Goal: Transaction & Acquisition: Purchase product/service

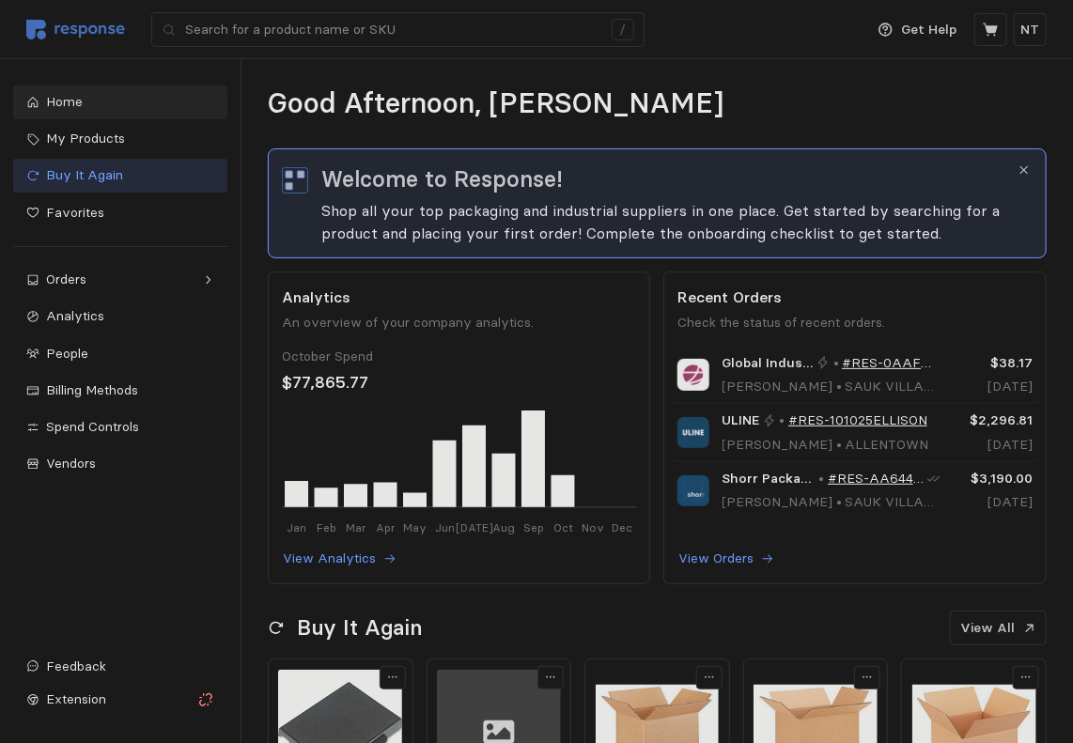
click at [94, 174] on span "Buy It Again" at bounding box center [84, 174] width 77 height 17
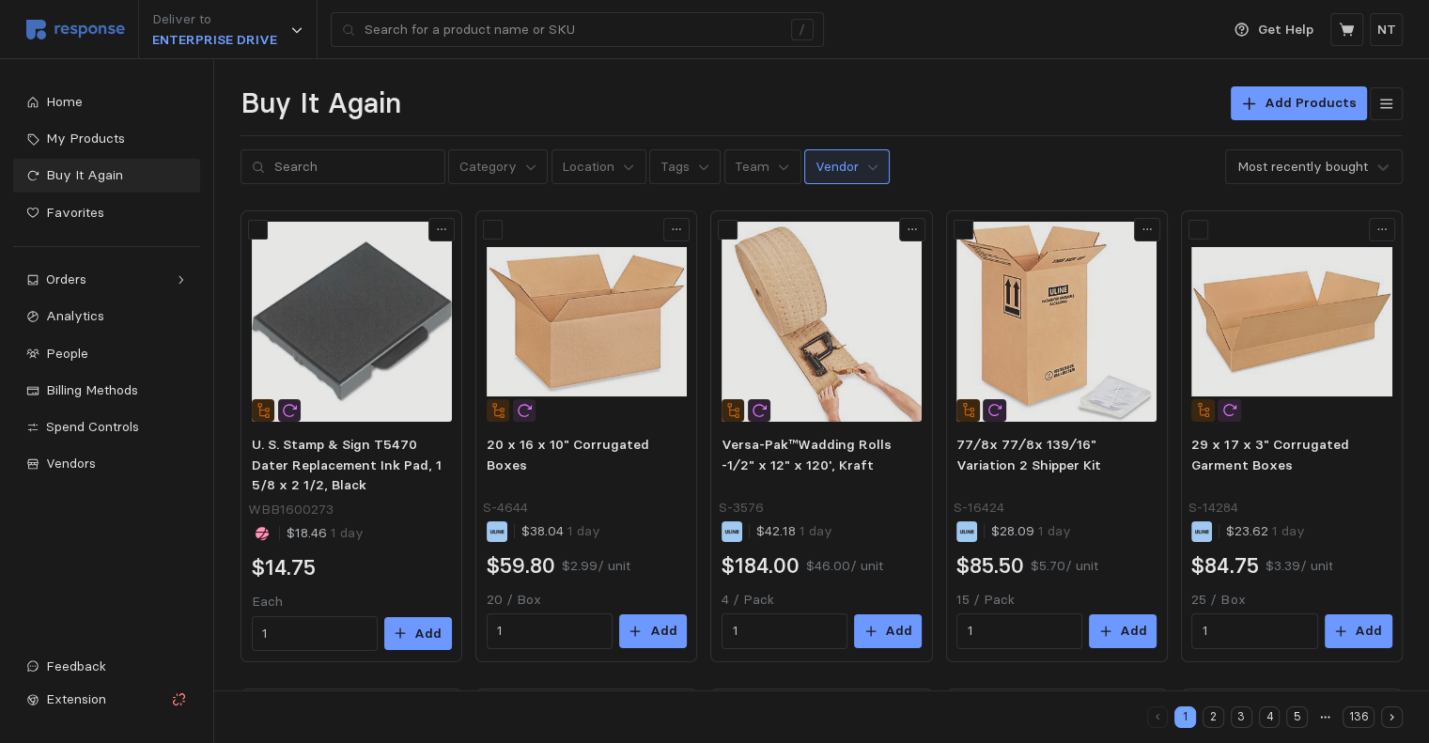
click at [830, 173] on p "Vendor" at bounding box center [837, 167] width 43 height 21
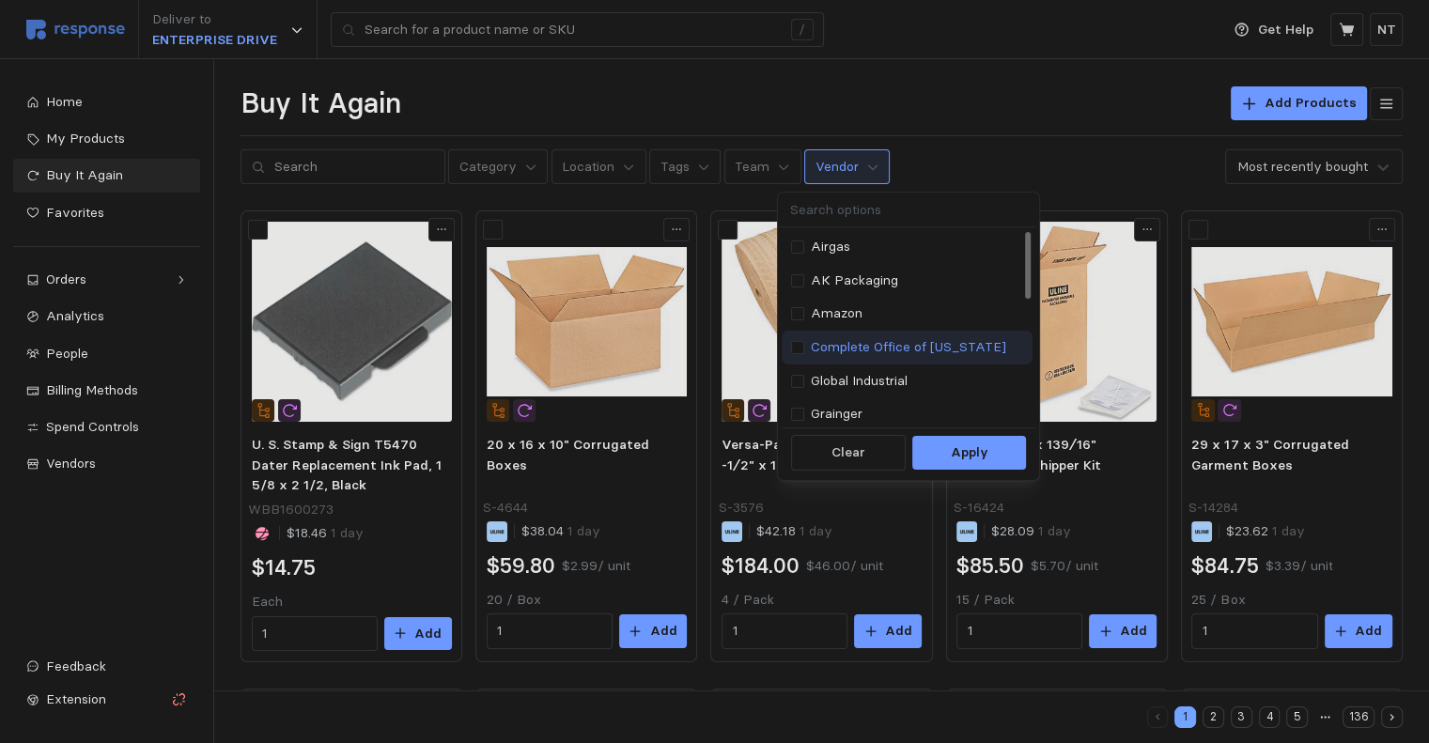
click at [869, 346] on p "Complete Office of [US_STATE]" at bounding box center [908, 347] width 195 height 21
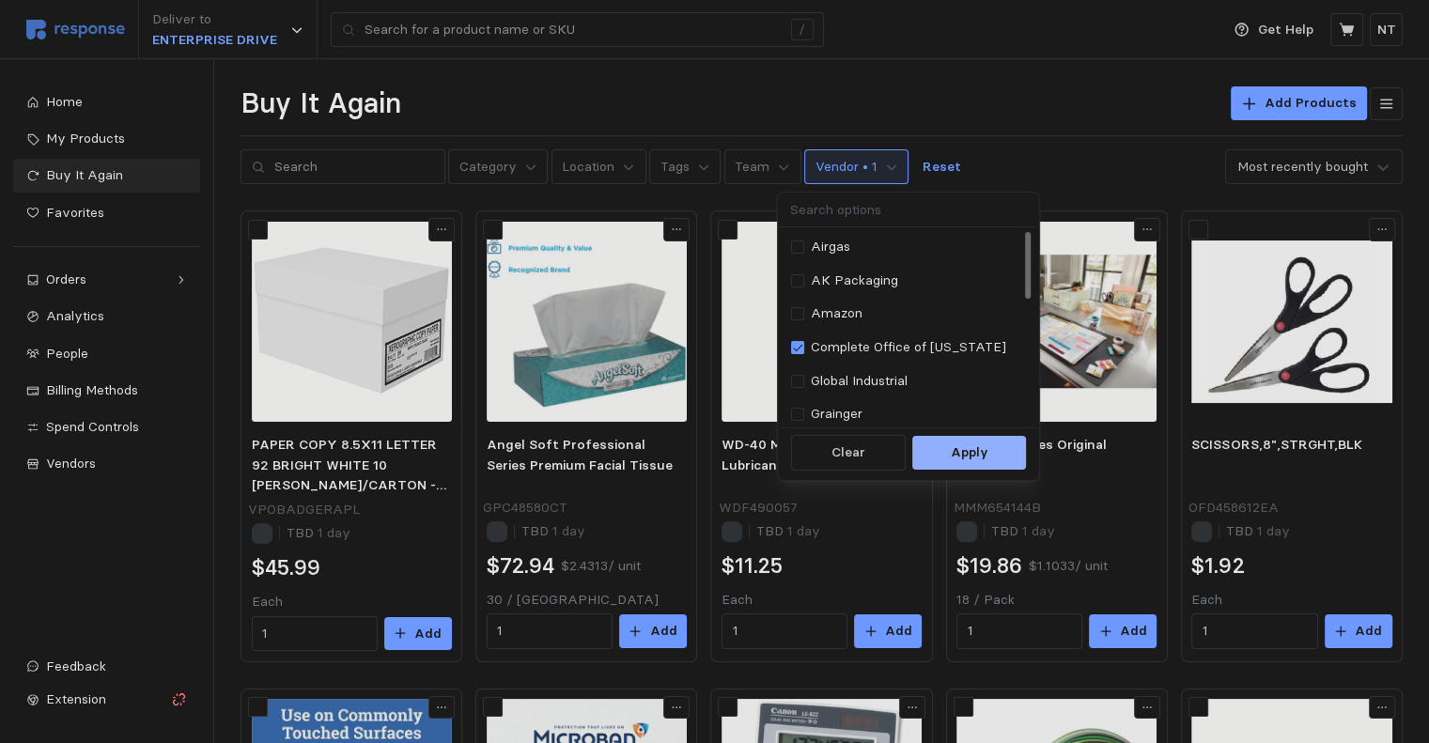
click at [975, 455] on p "Apply" at bounding box center [970, 453] width 38 height 21
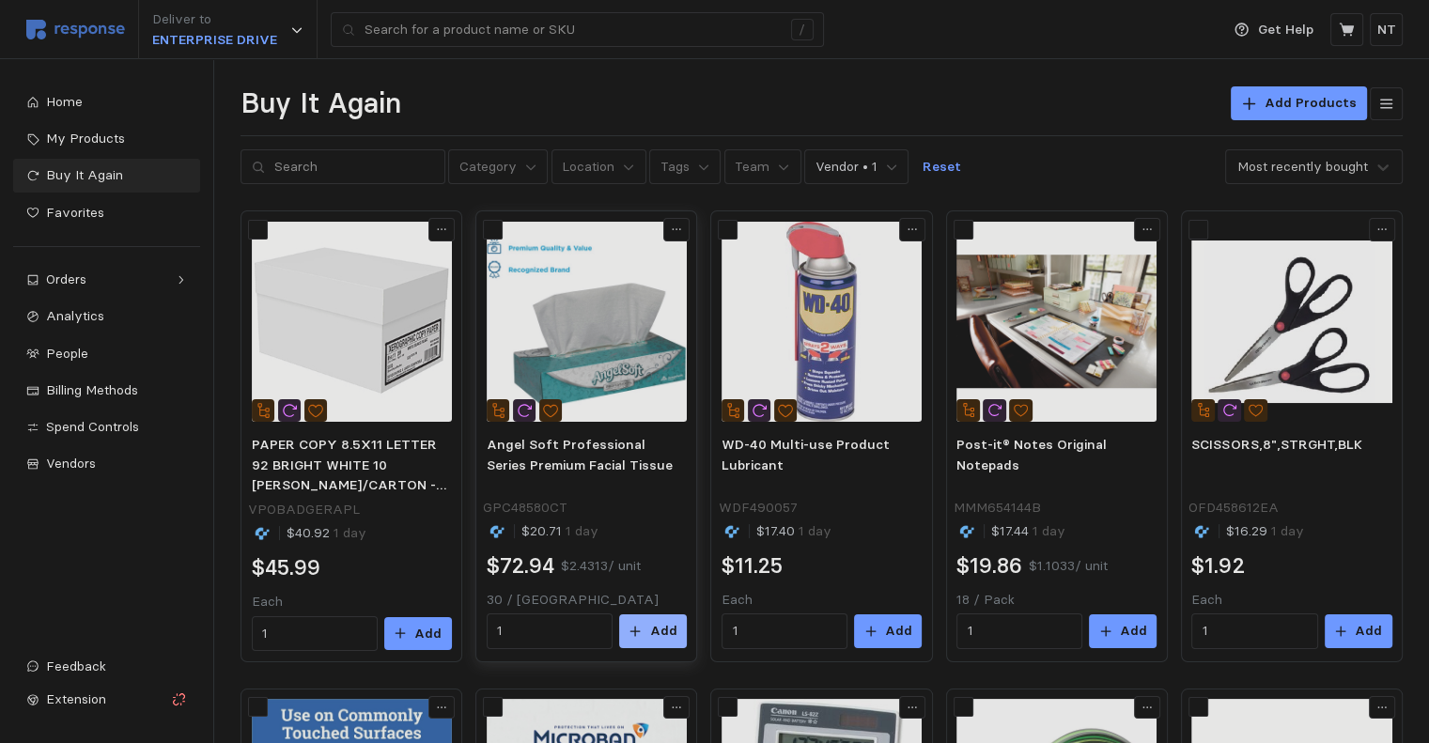
click at [660, 632] on p "Add" at bounding box center [662, 631] width 27 height 21
click at [1087, 633] on button "Add" at bounding box center [1123, 632] width 68 height 34
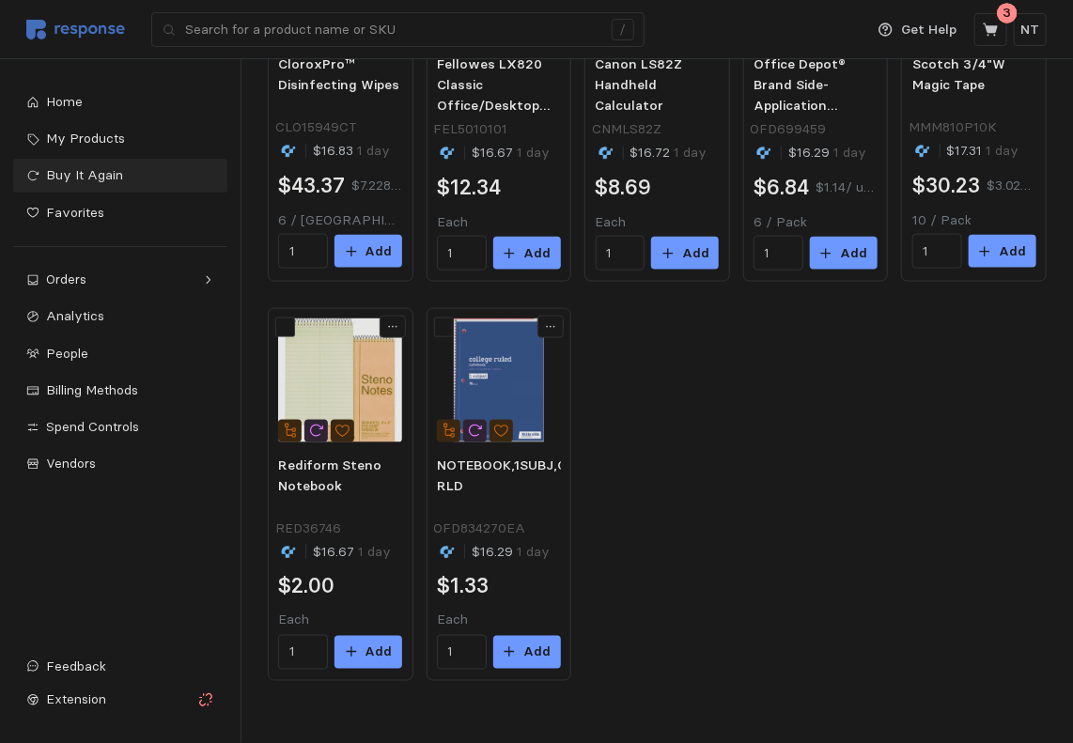
scroll to position [767, 0]
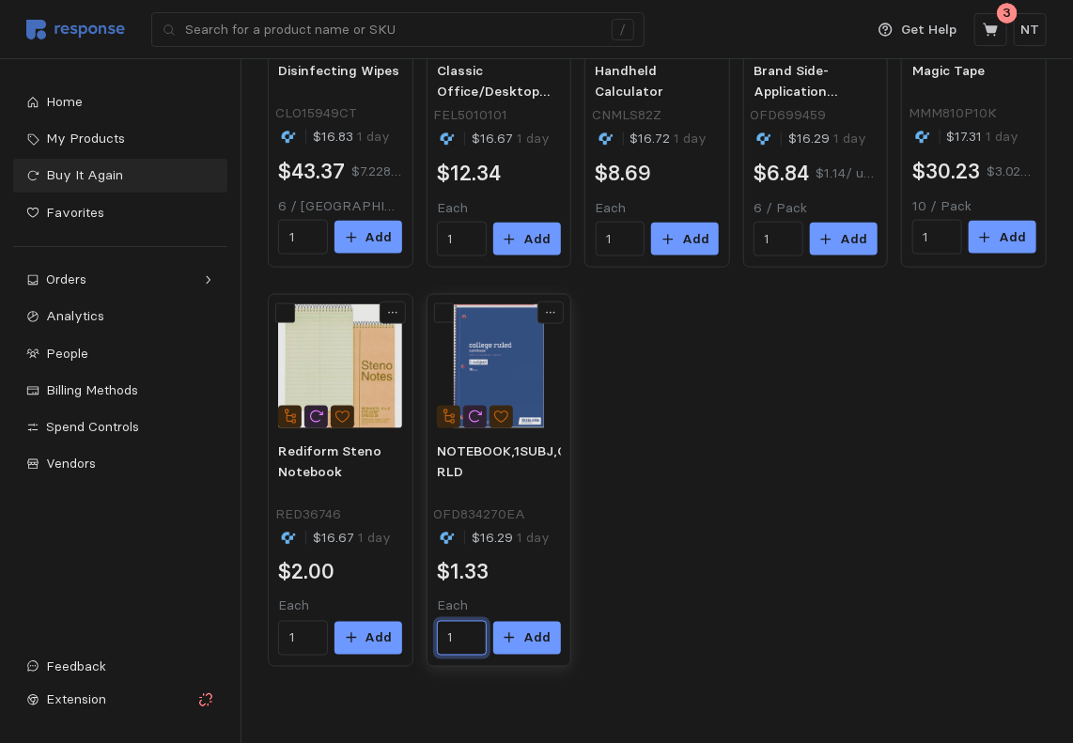
click at [468, 635] on input "1" at bounding box center [462, 639] width 28 height 34
type input "10"
click at [525, 637] on button "Add" at bounding box center [527, 639] width 68 height 34
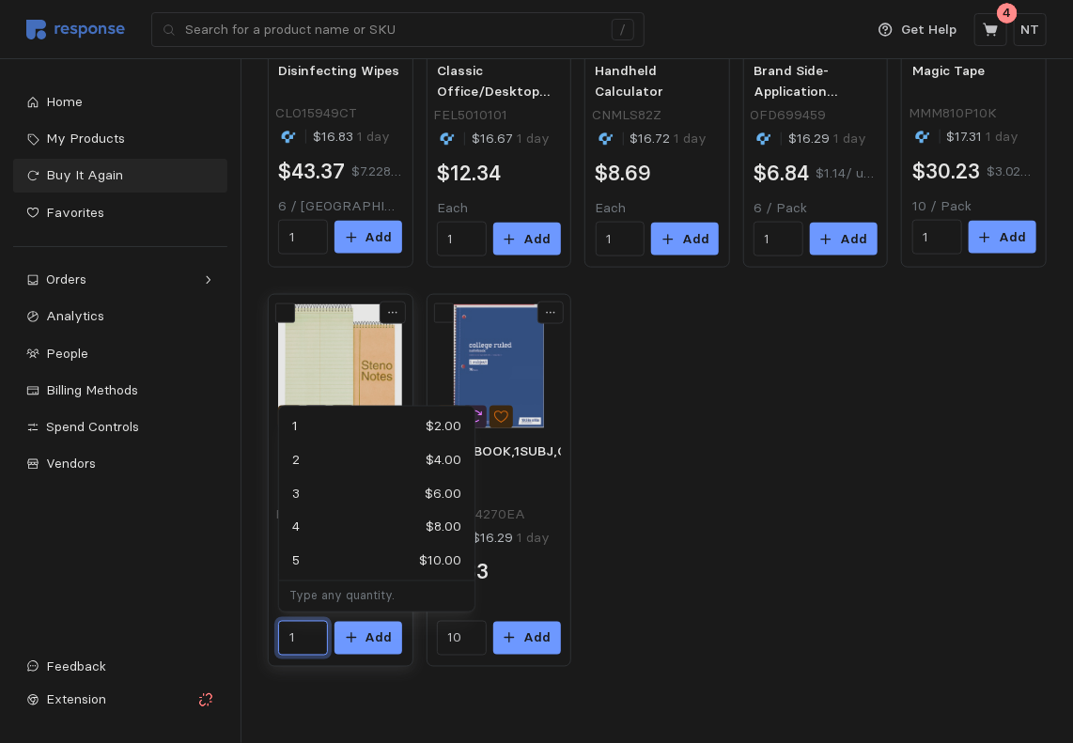
click at [308, 634] on input "1" at bounding box center [303, 639] width 28 height 34
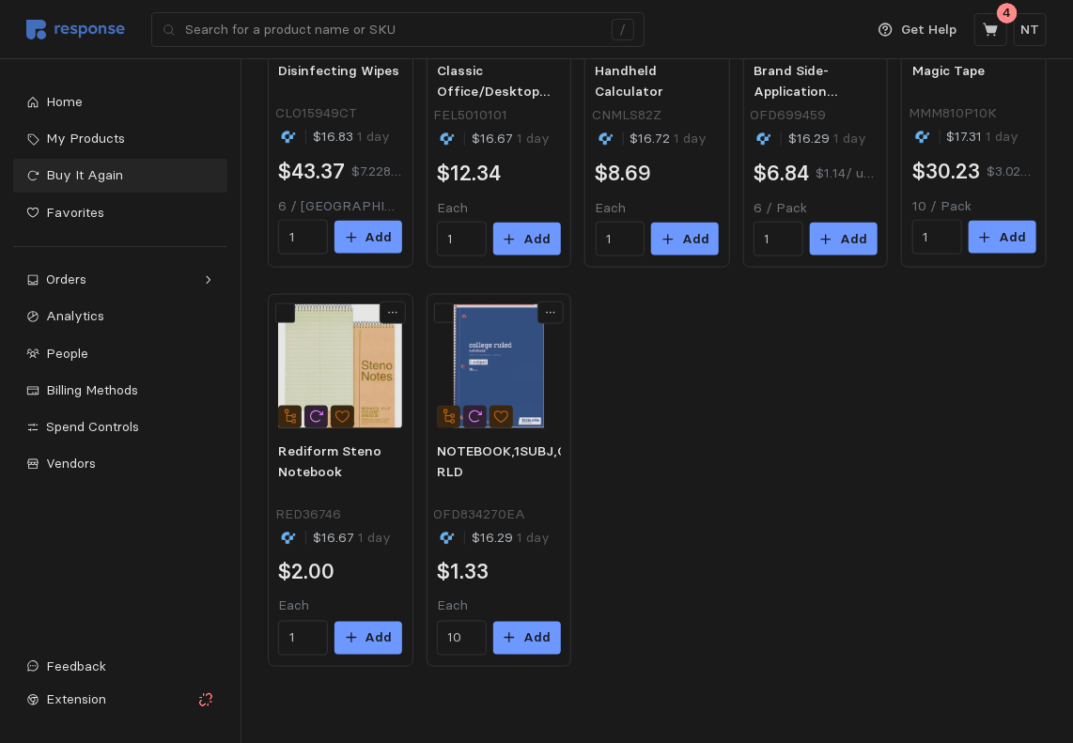
click at [822, 546] on div "PAPER COPY 8.5X11 LETTER 92 BRIGHT WHITE 10 REAMS/CARTON - SOLD BY CARTON VPOBA…" at bounding box center [657, 79] width 779 height 1175
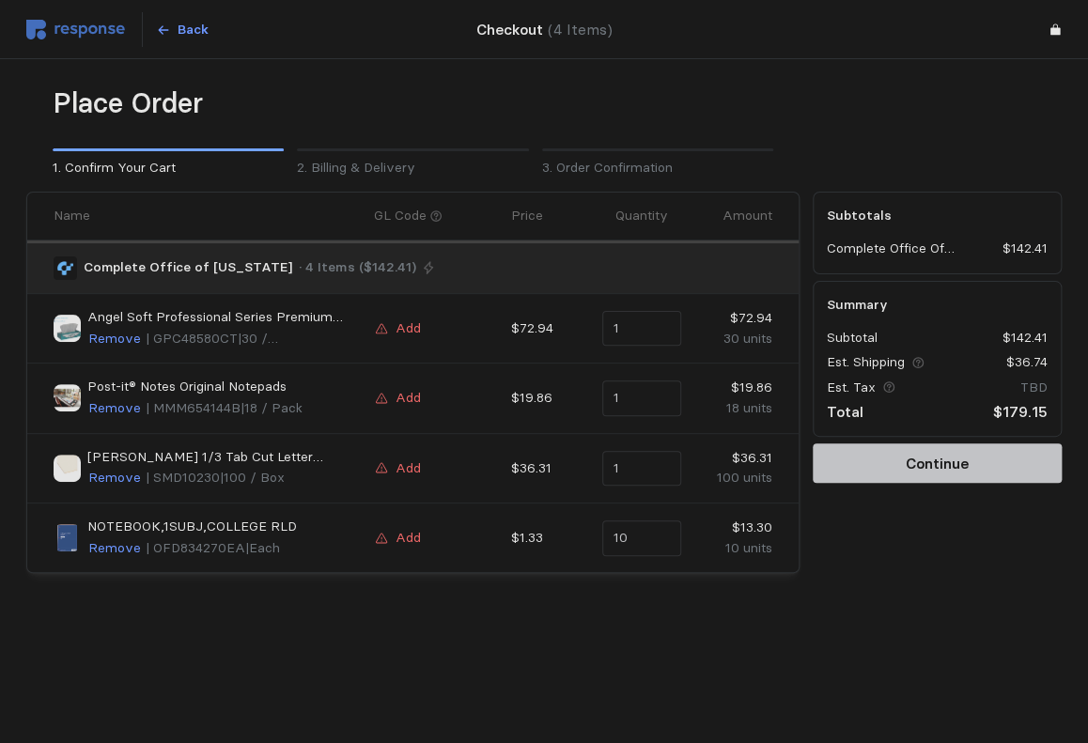
type input "2"
click at [947, 465] on p "Continue" at bounding box center [937, 463] width 63 height 23
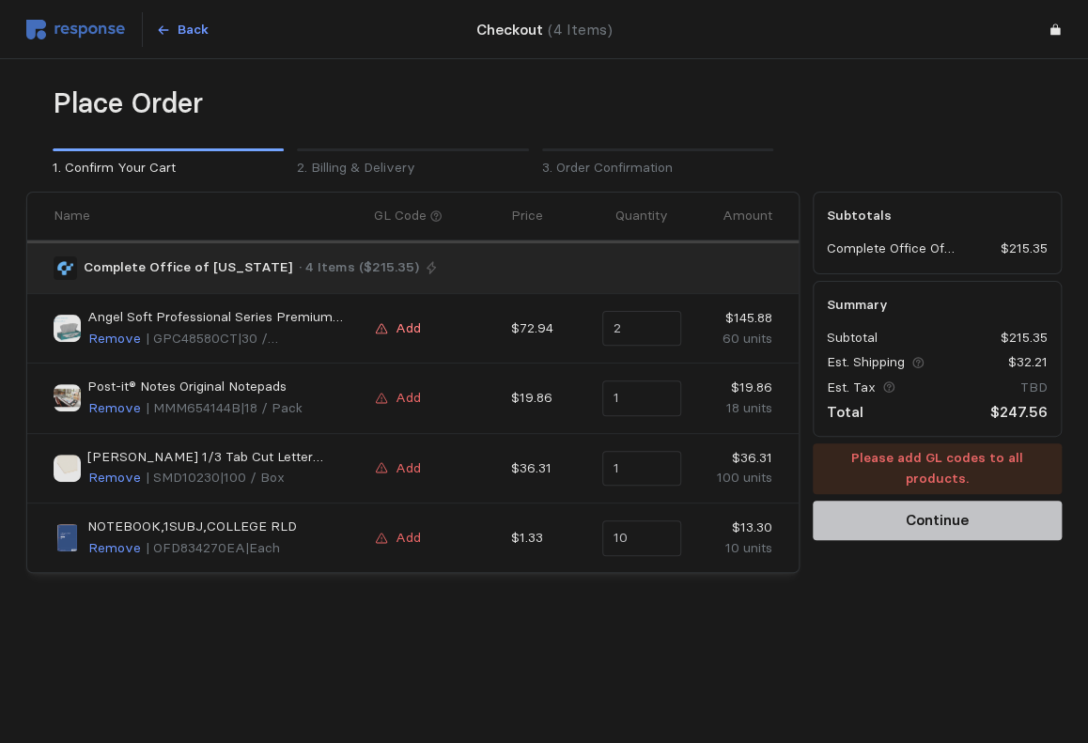
click at [409, 330] on p "Add" at bounding box center [408, 329] width 25 height 21
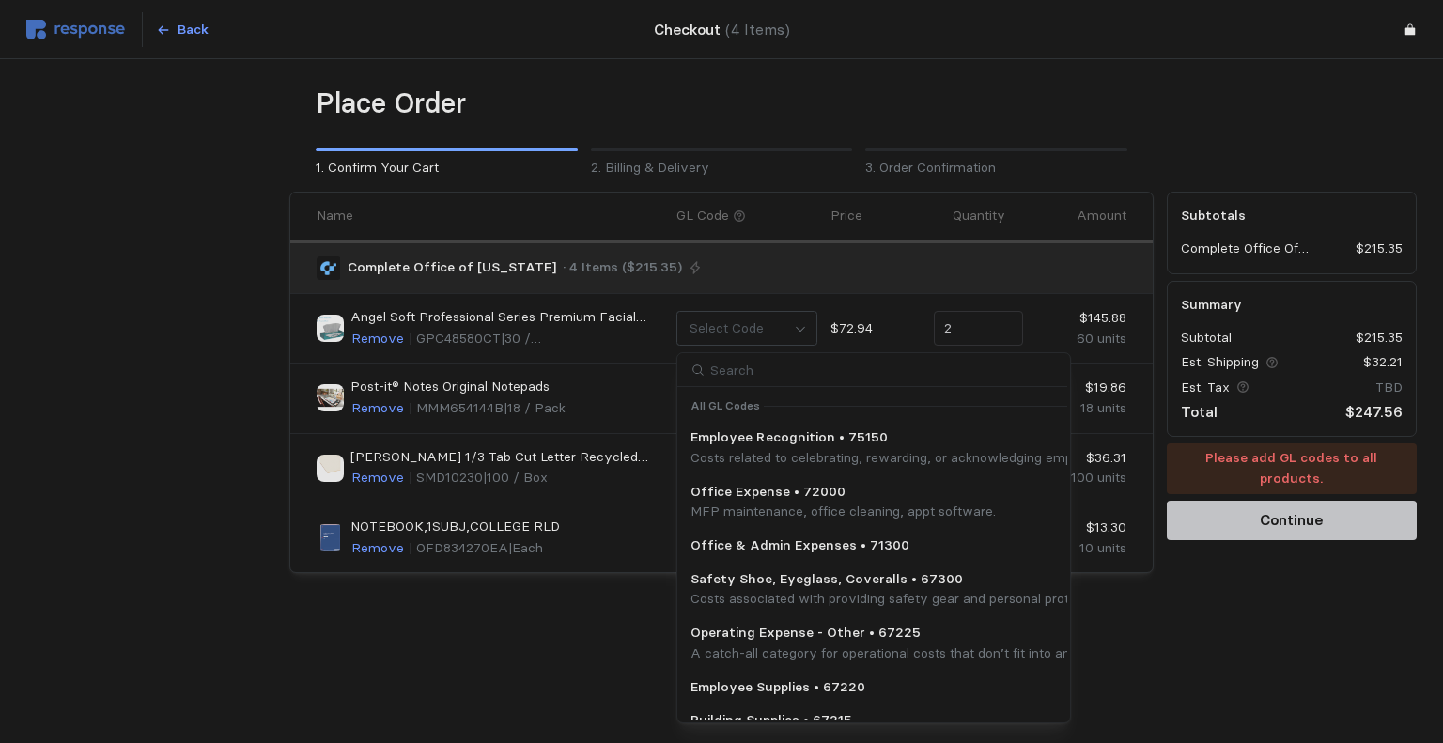
click at [1087, 146] on div at bounding box center [1291, 132] width 263 height 106
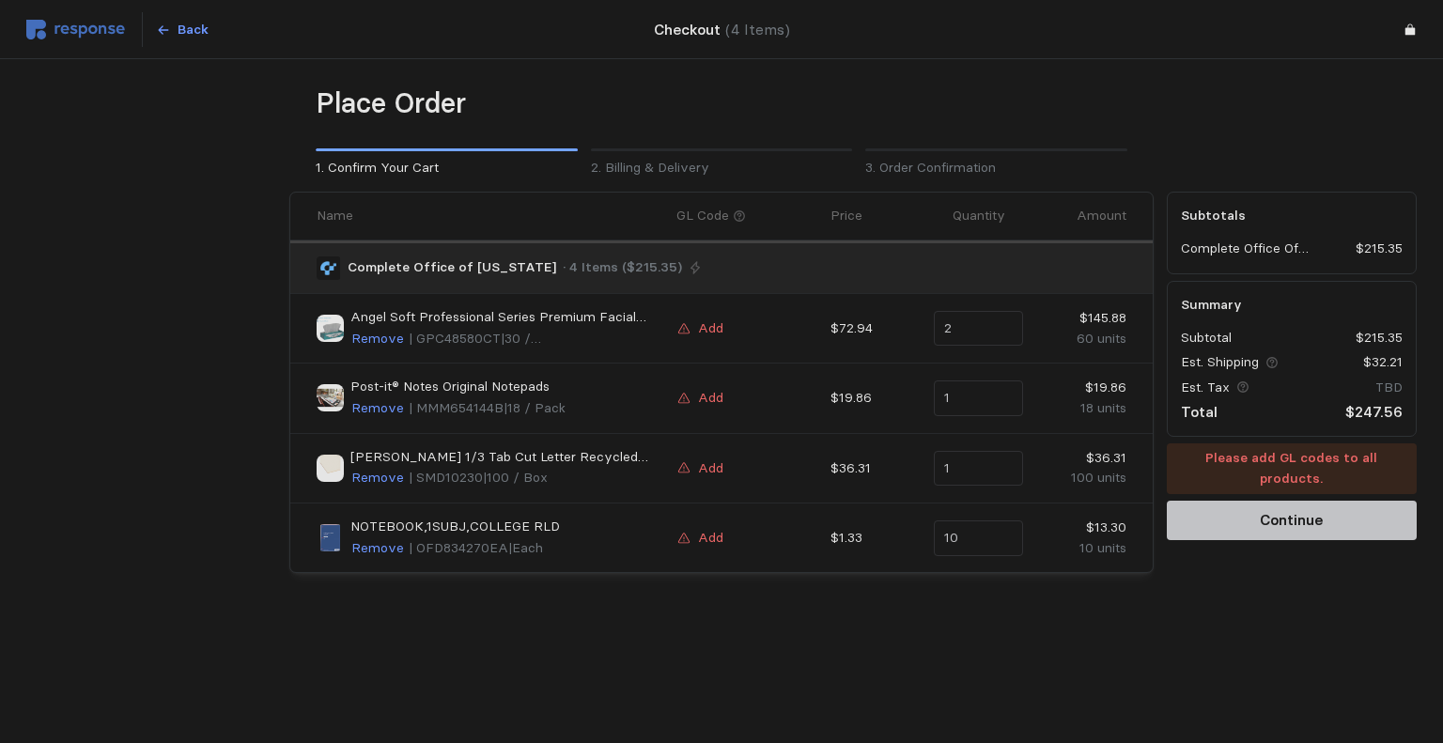
click at [723, 322] on div "Add" at bounding box center [747, 329] width 141 height 23
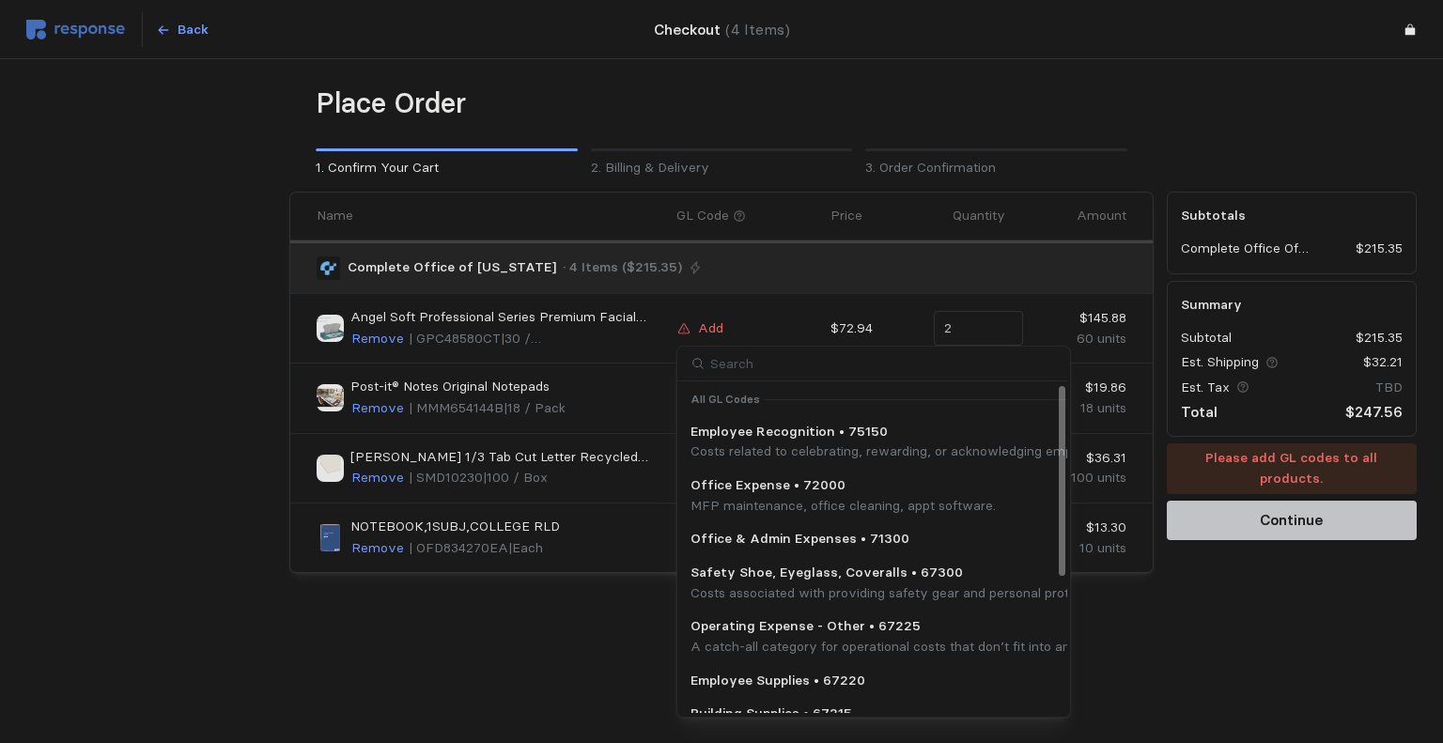
click at [1059, 404] on div at bounding box center [1062, 481] width 6 height 190
click at [826, 677] on p "Employee Supplies • 67220" at bounding box center [778, 681] width 175 height 21
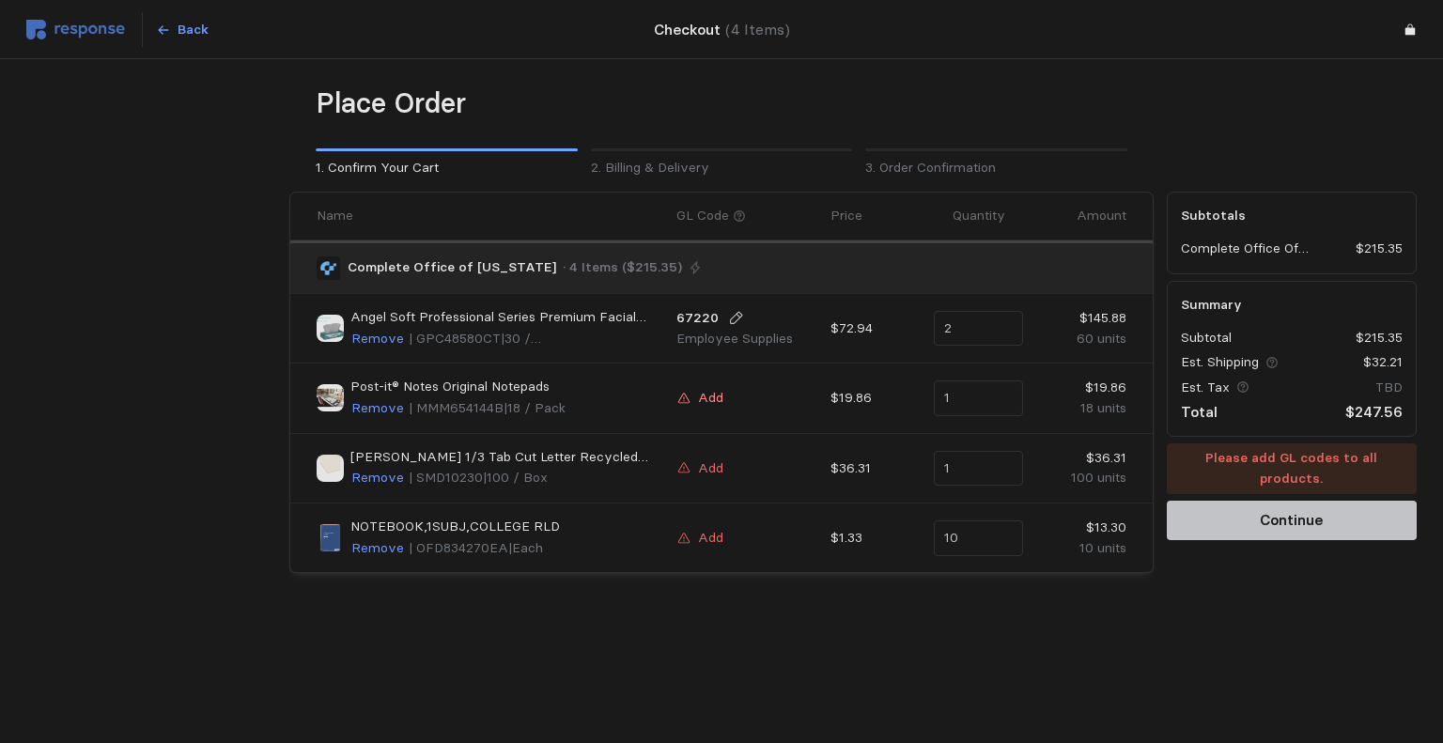
click at [720, 396] on p "Add" at bounding box center [710, 398] width 25 height 21
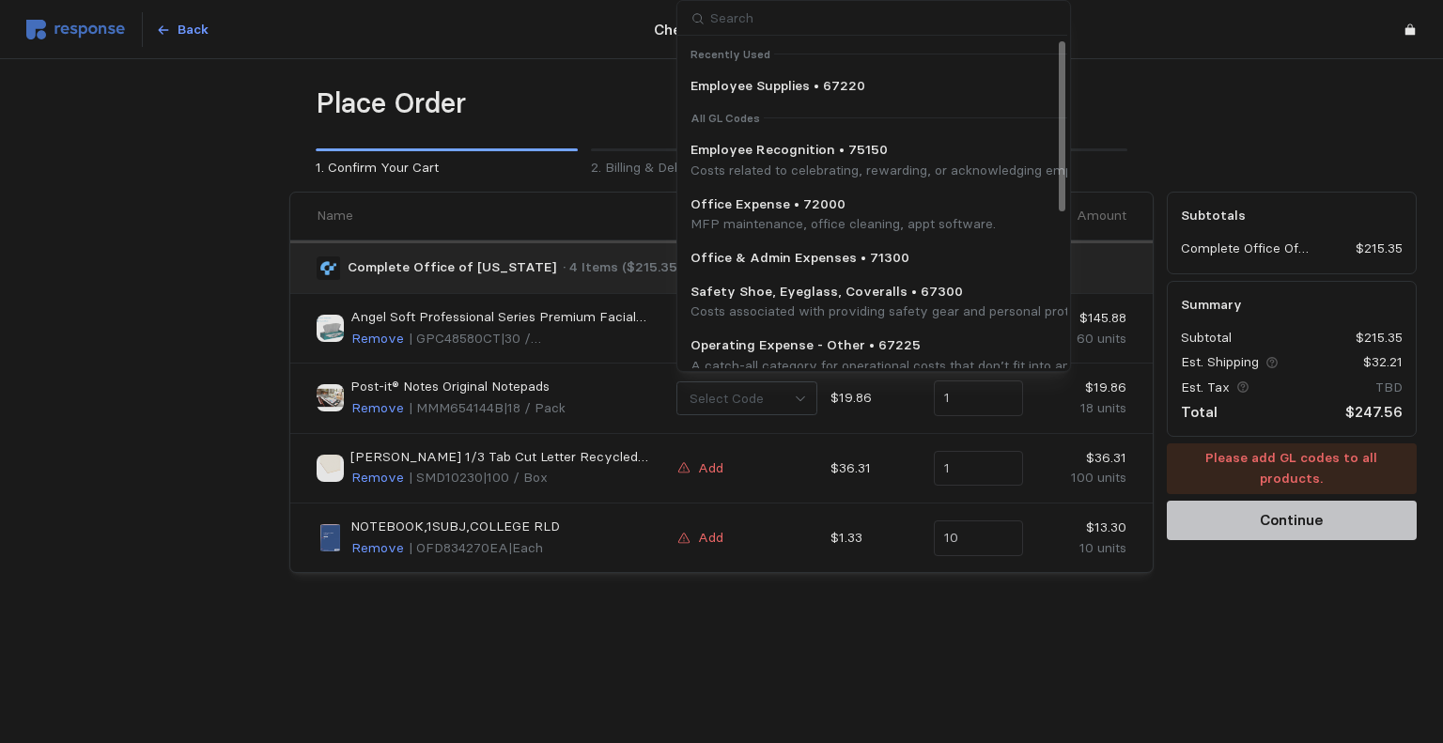
click at [1060, 241] on div at bounding box center [1062, 203] width 10 height 329
click at [1059, 110] on div at bounding box center [1062, 126] width 6 height 171
click at [839, 88] on p "Employee Supplies • 67220" at bounding box center [778, 86] width 175 height 21
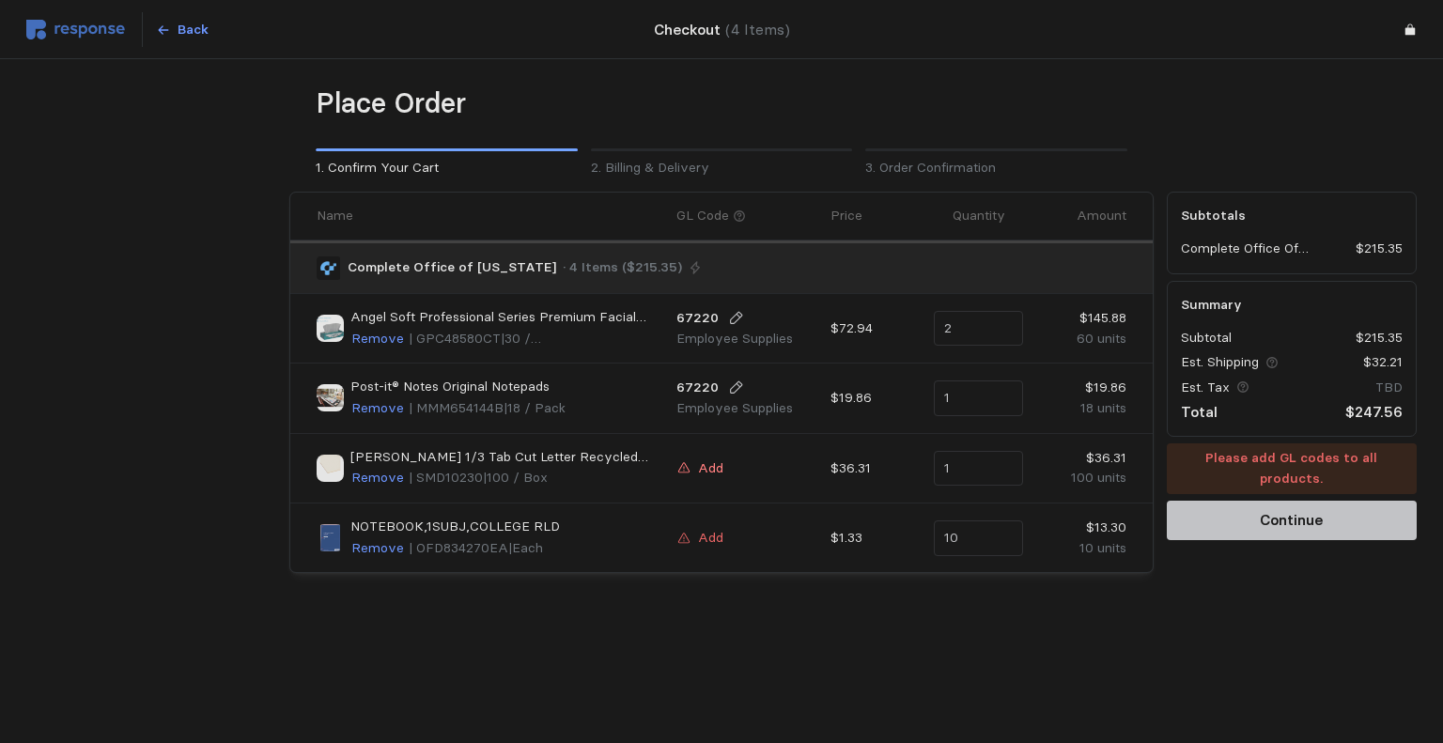
click at [712, 465] on p "Add" at bounding box center [710, 469] width 25 height 21
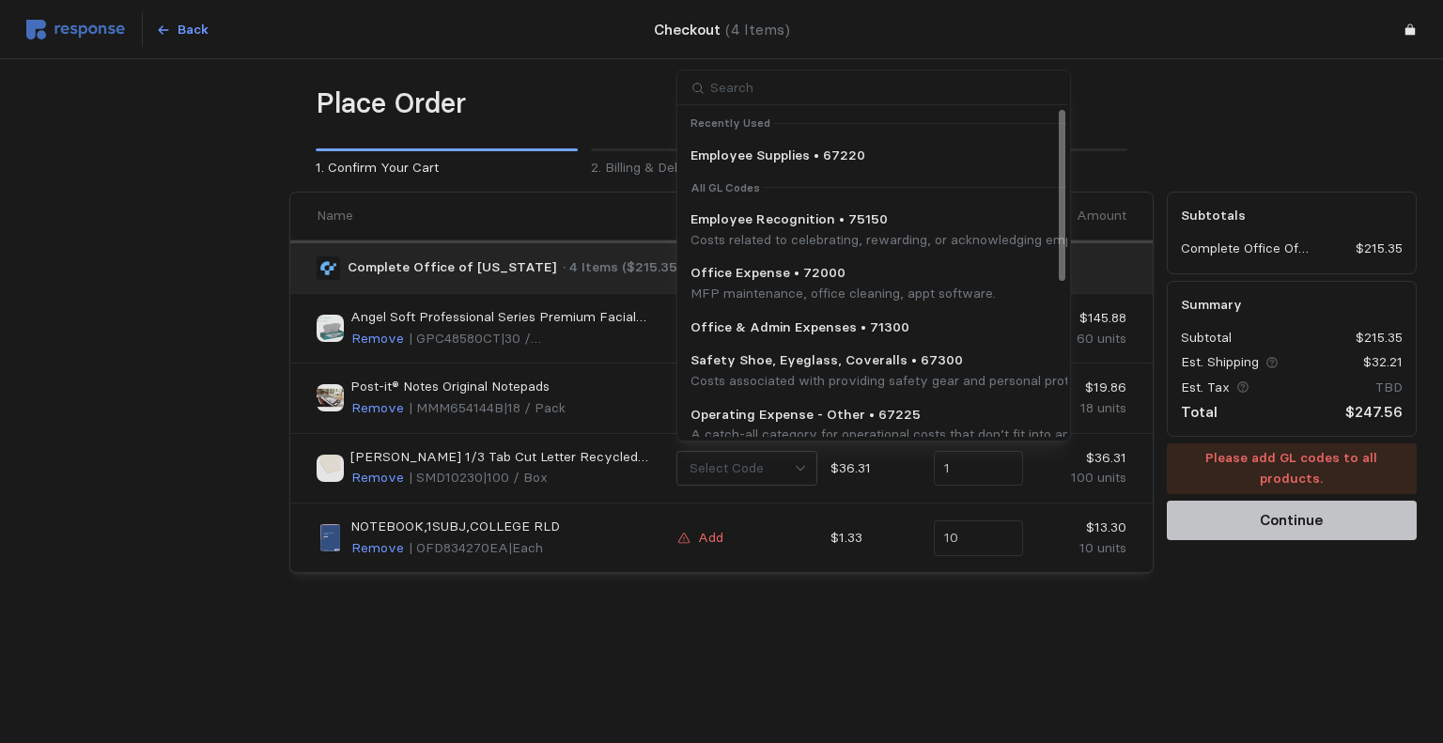
click at [823, 155] on p "Employee Supplies • 67220" at bounding box center [778, 156] width 175 height 21
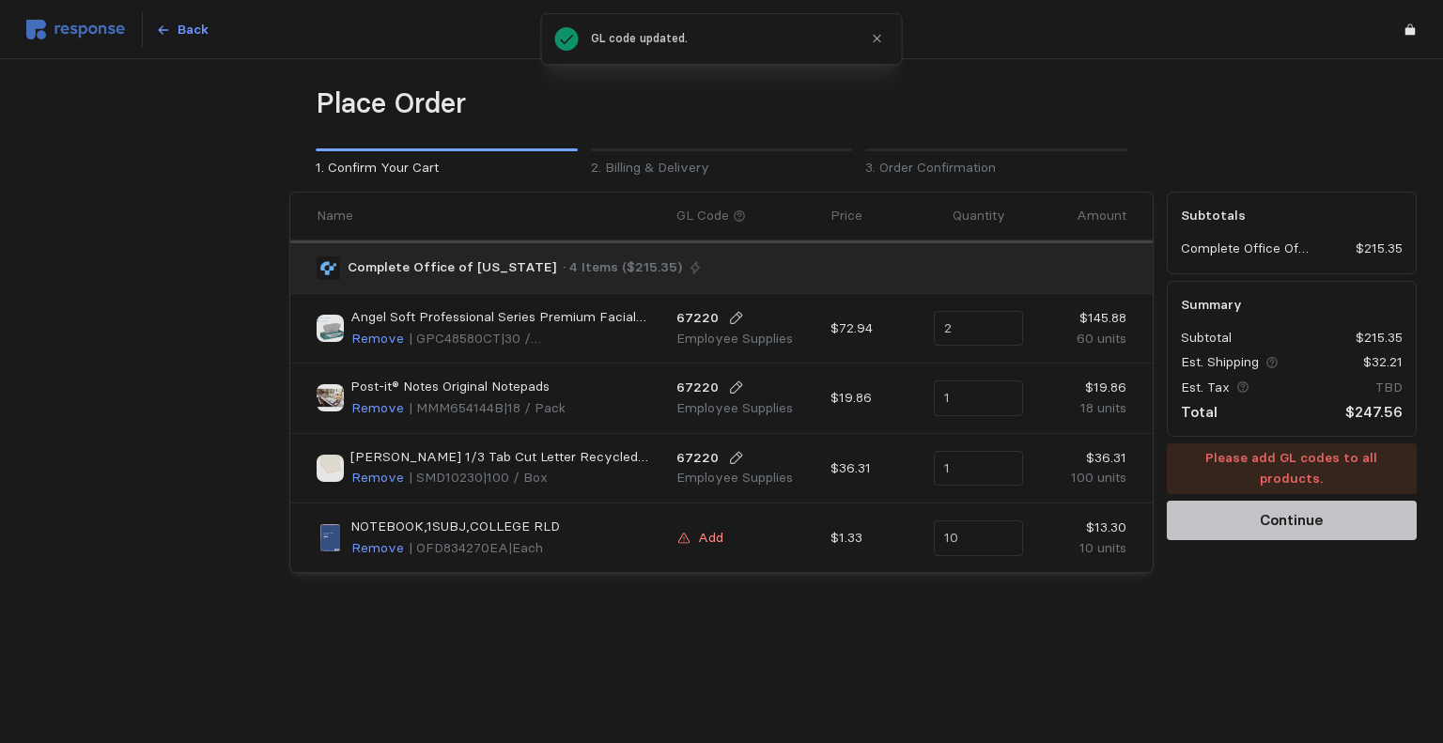
click at [716, 540] on p "Add" at bounding box center [710, 538] width 25 height 21
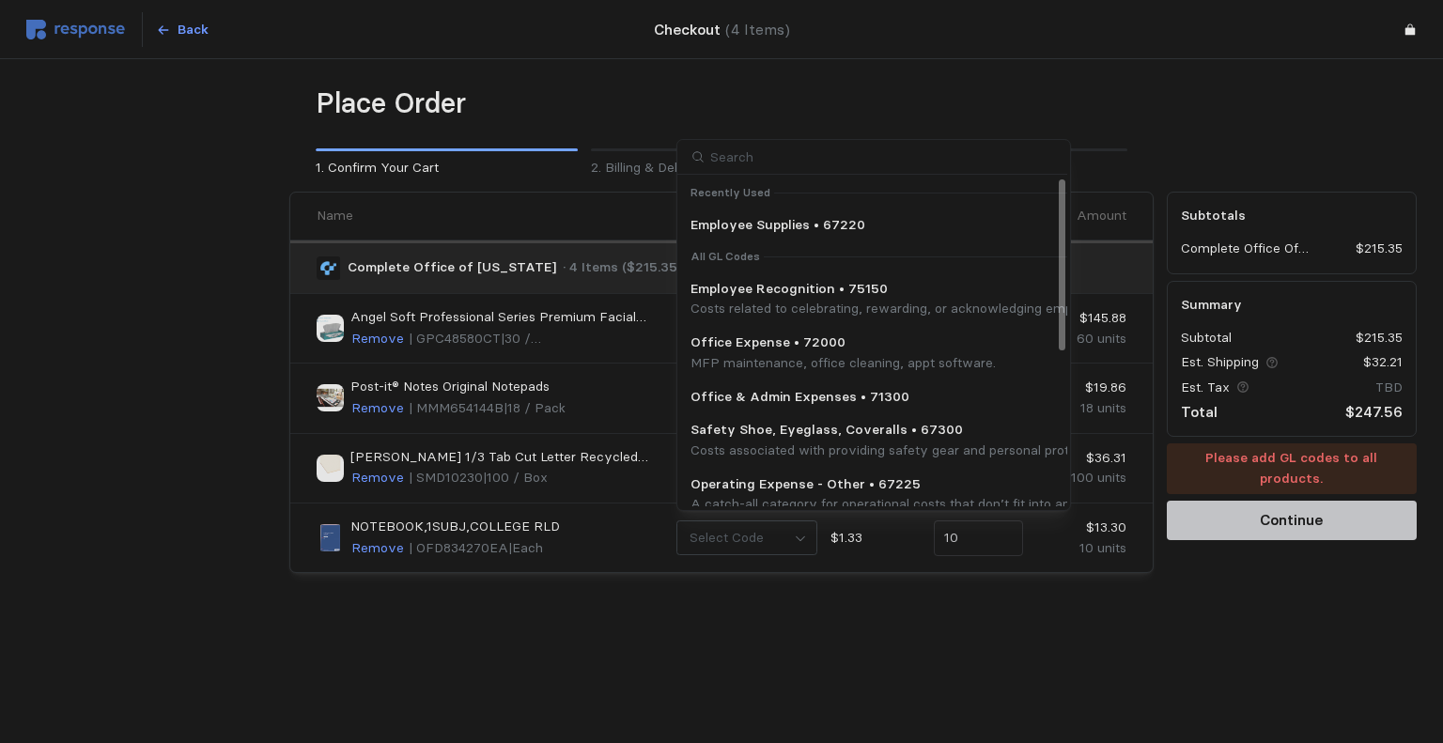
click at [838, 221] on p "Employee Supplies • 67220" at bounding box center [778, 225] width 175 height 21
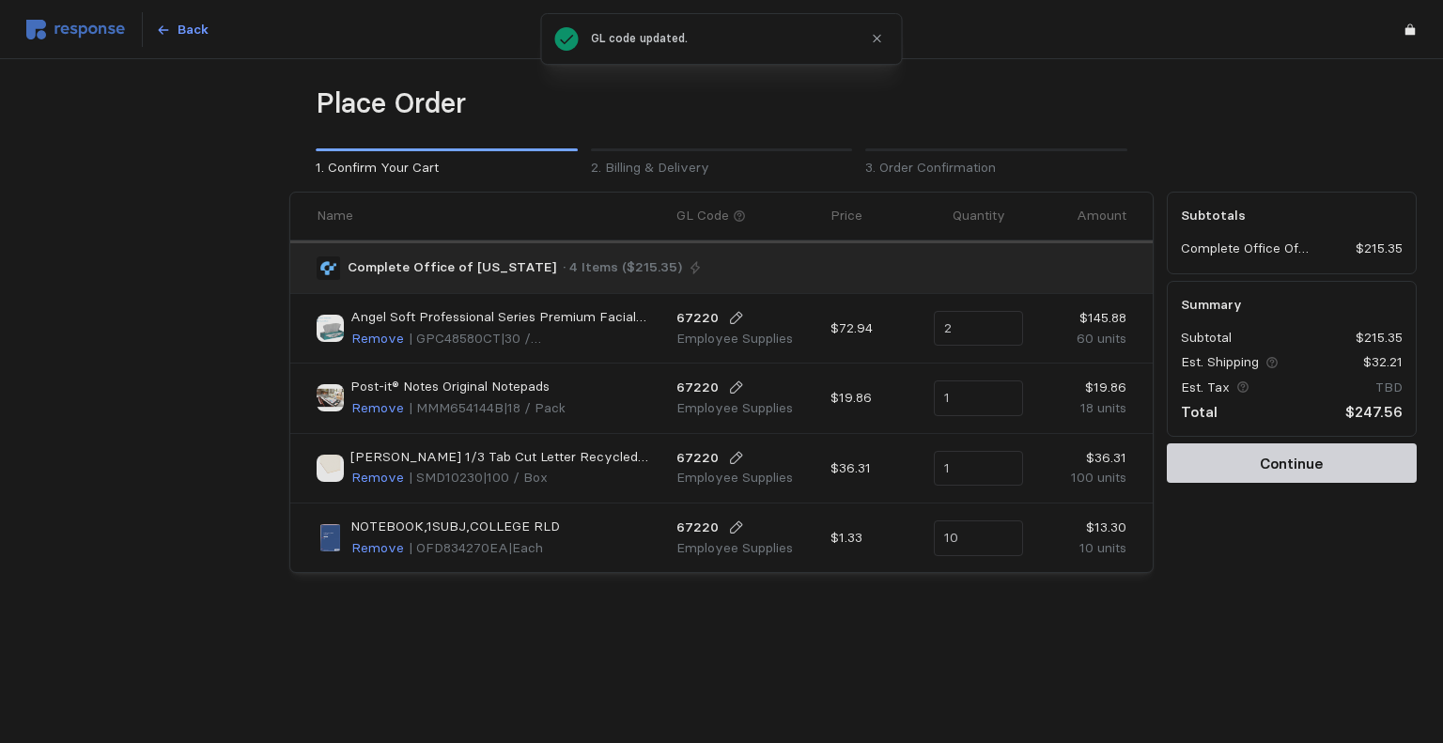
click at [1087, 469] on p "Continue" at bounding box center [1291, 463] width 63 height 23
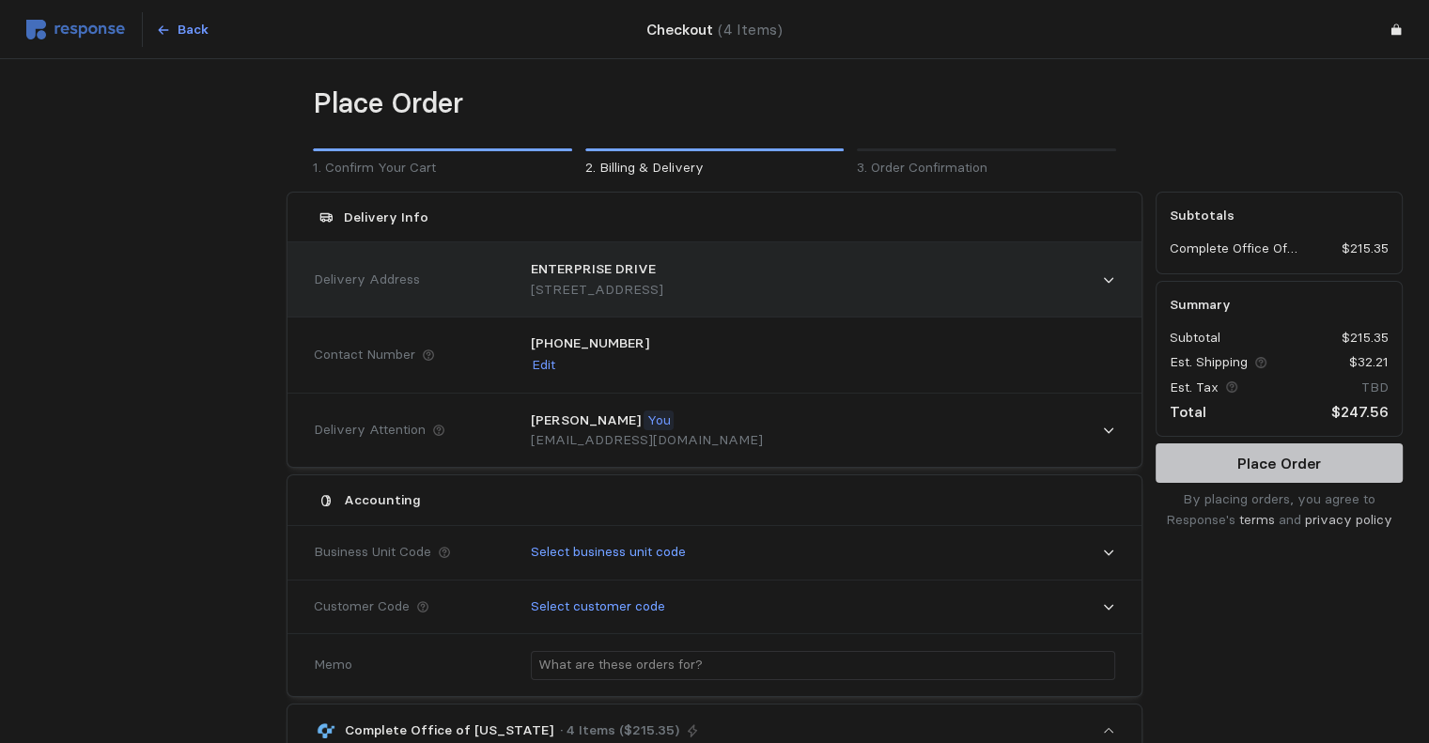
click at [663, 292] on p "[STREET_ADDRESS]" at bounding box center [597, 290] width 132 height 21
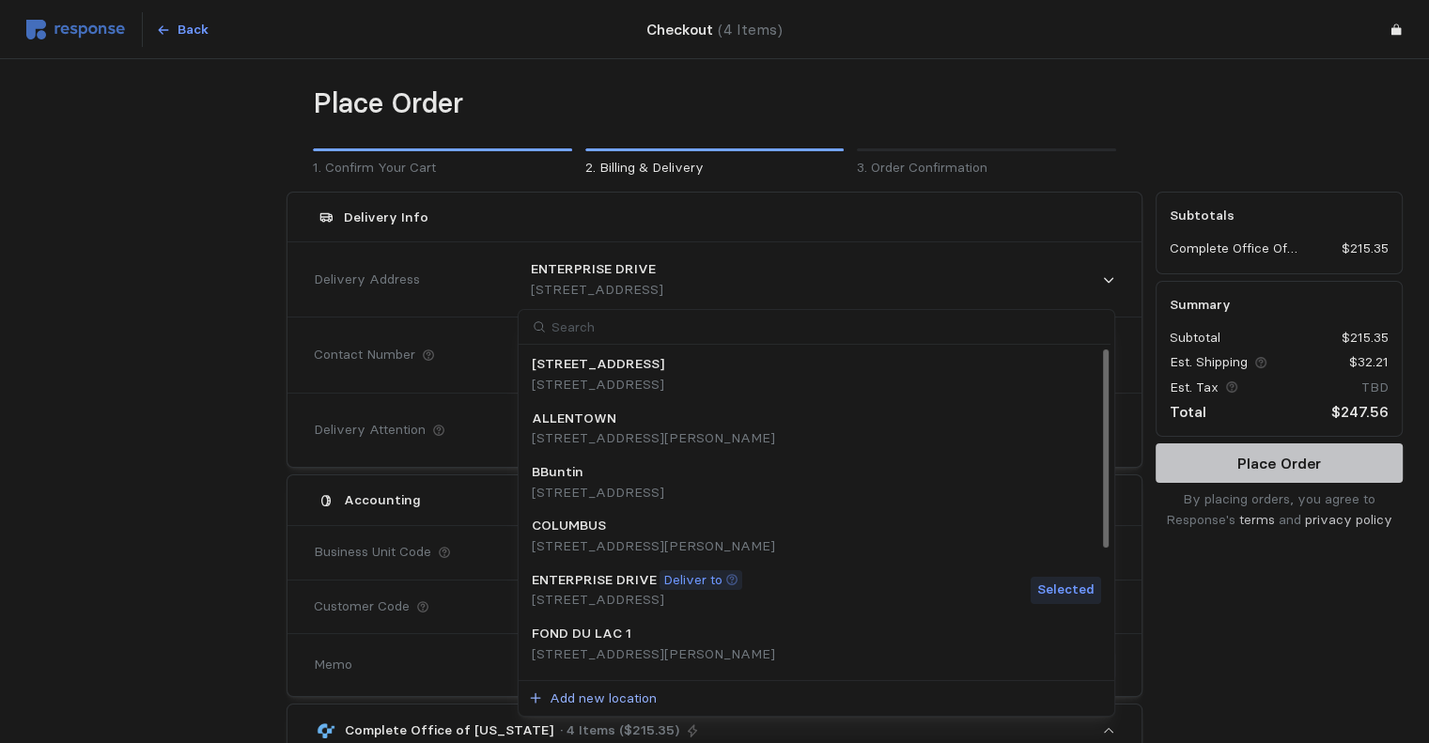
click at [578, 702] on p "Add new location" at bounding box center [603, 699] width 107 height 21
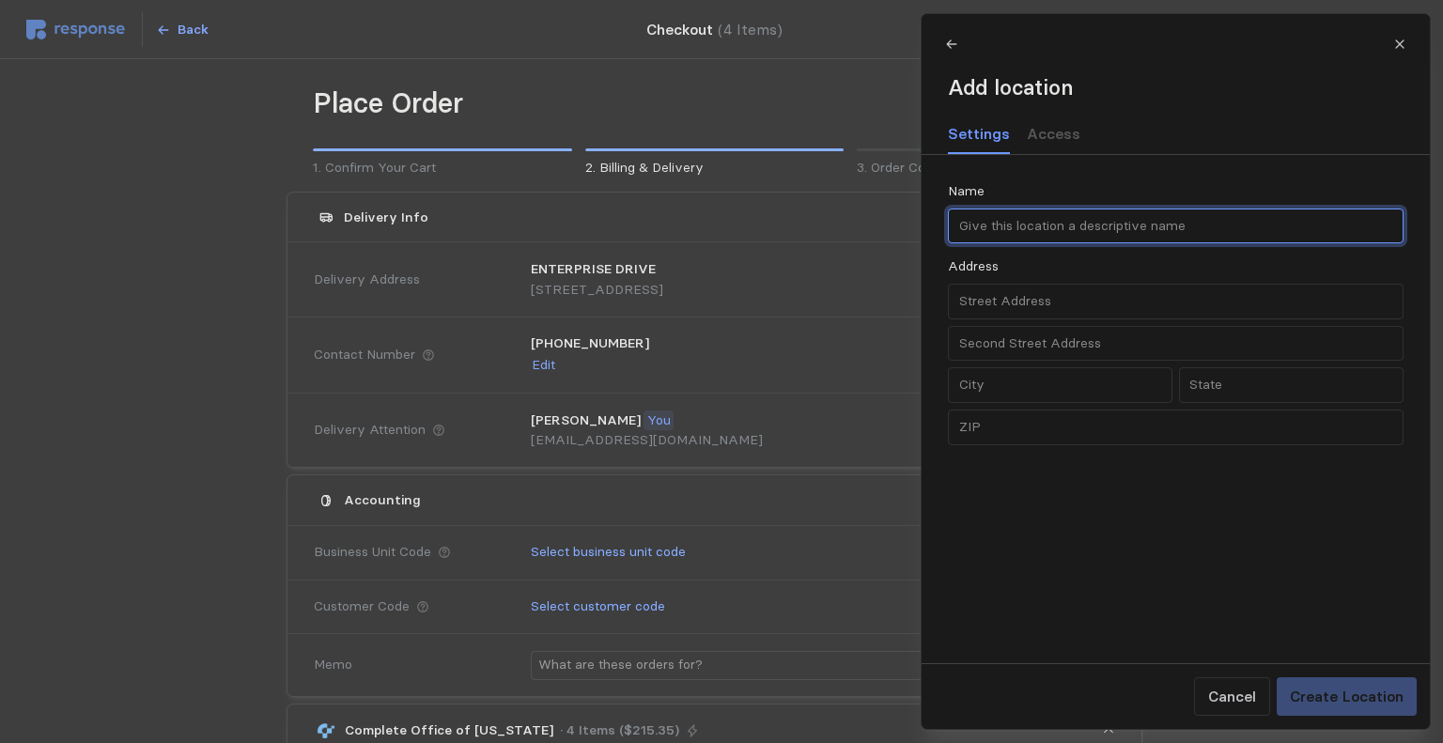
click at [1071, 227] on input "text" at bounding box center [1175, 227] width 434 height 34
type input "ENTERPRISE DR DOOR S24"
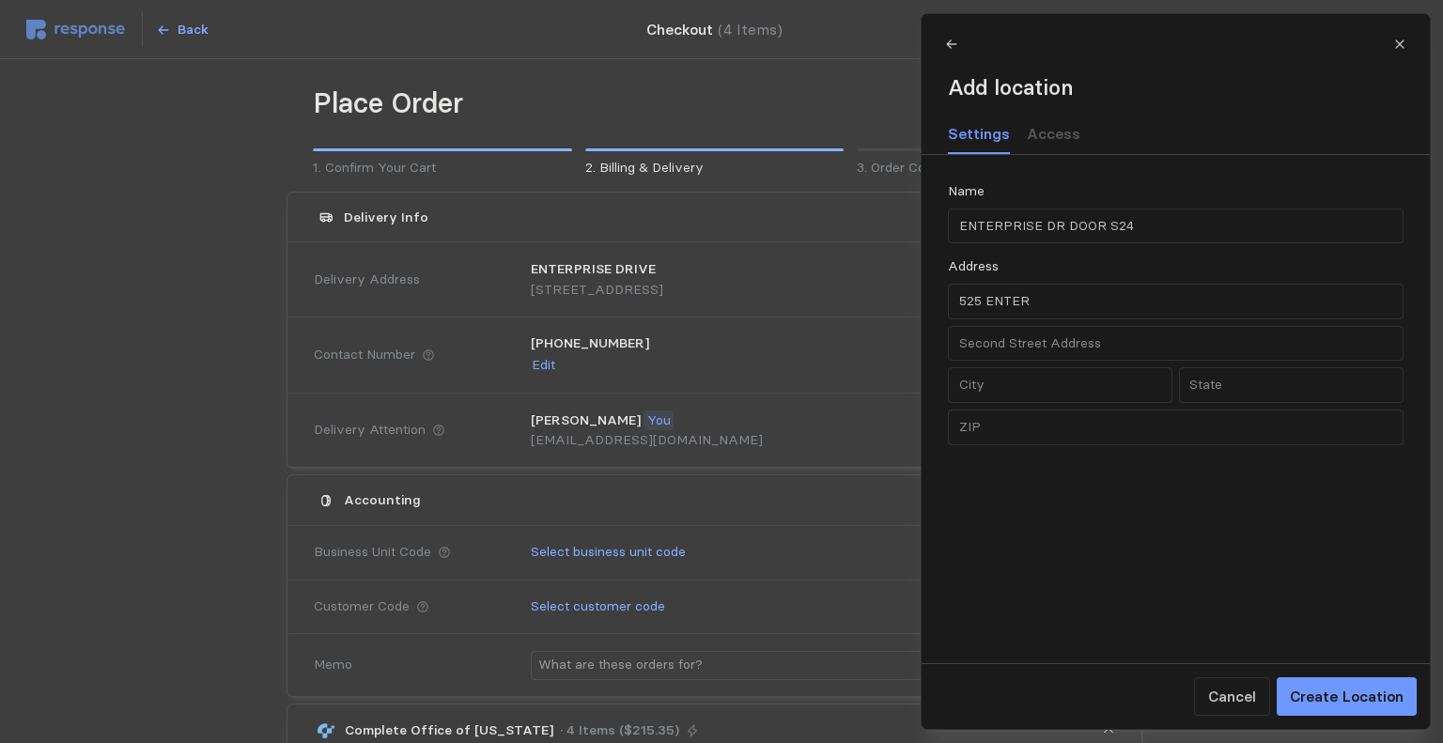
click at [1087, 410] on div "[GEOGRAPHIC_DATA], [US_STATE] 54956, [GEOGRAPHIC_DATA]" at bounding box center [1189, 426] width 386 height 32
type input "[STREET_ADDRESS]"
type input "WI"
type input "Neenah"
type input "54956"
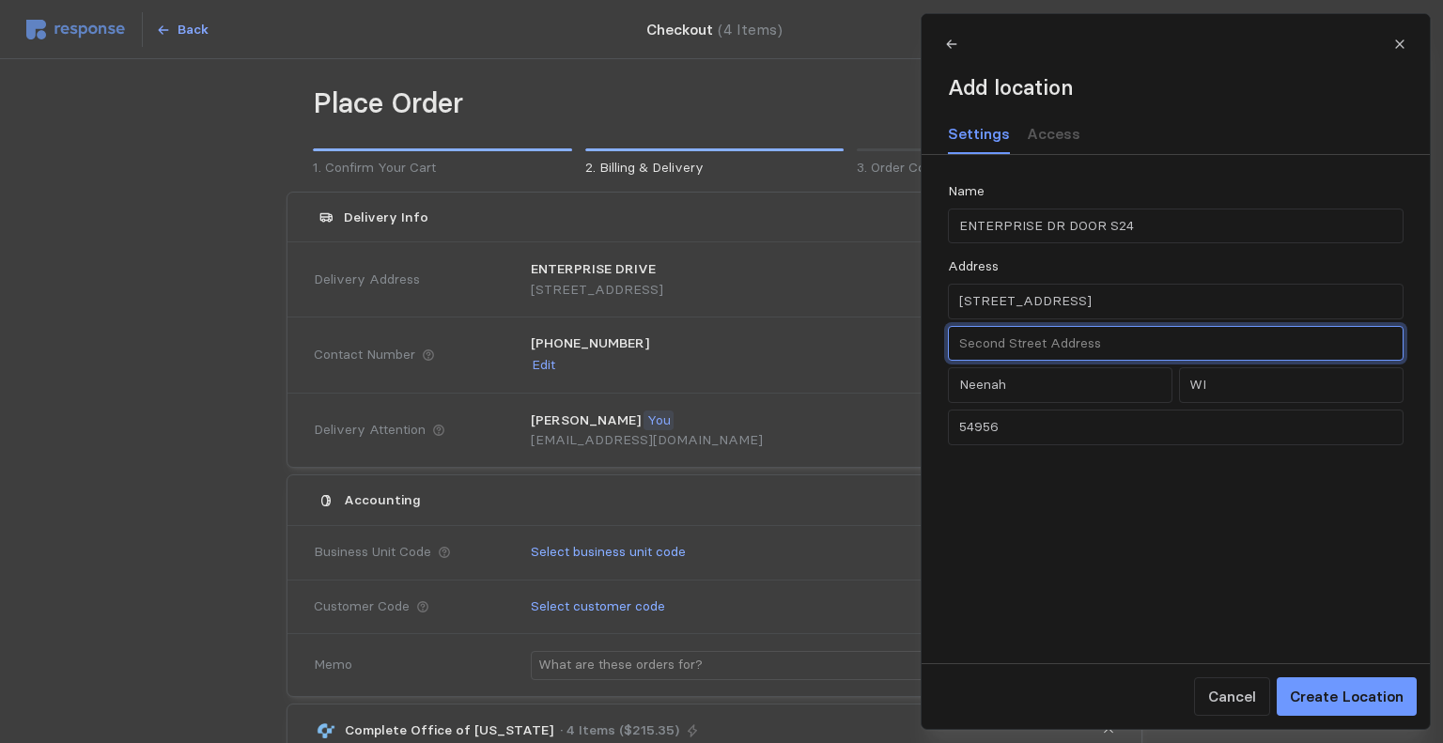
click at [1087, 342] on input "text" at bounding box center [1175, 344] width 434 height 34
type input "Door S24"
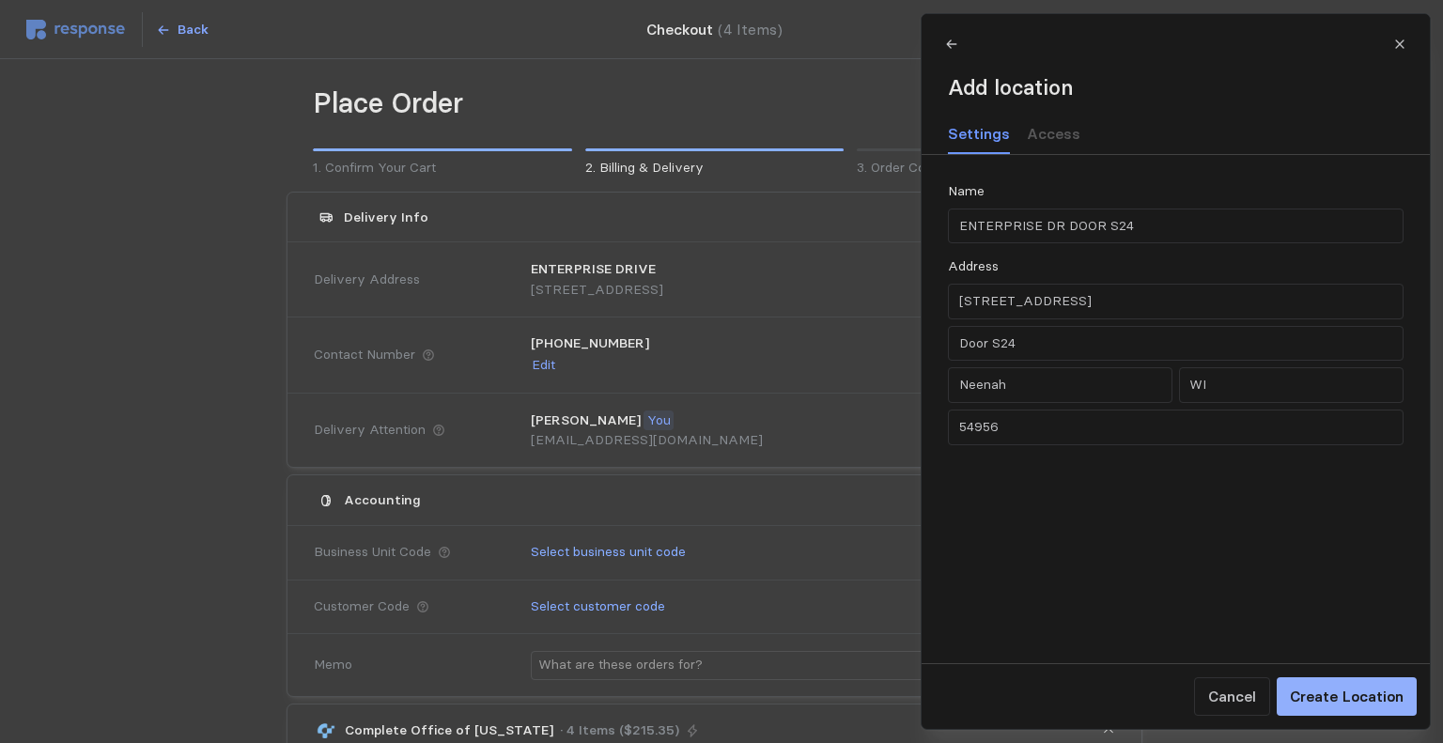
click at [1087, 687] on p "Create Location" at bounding box center [1346, 696] width 114 height 23
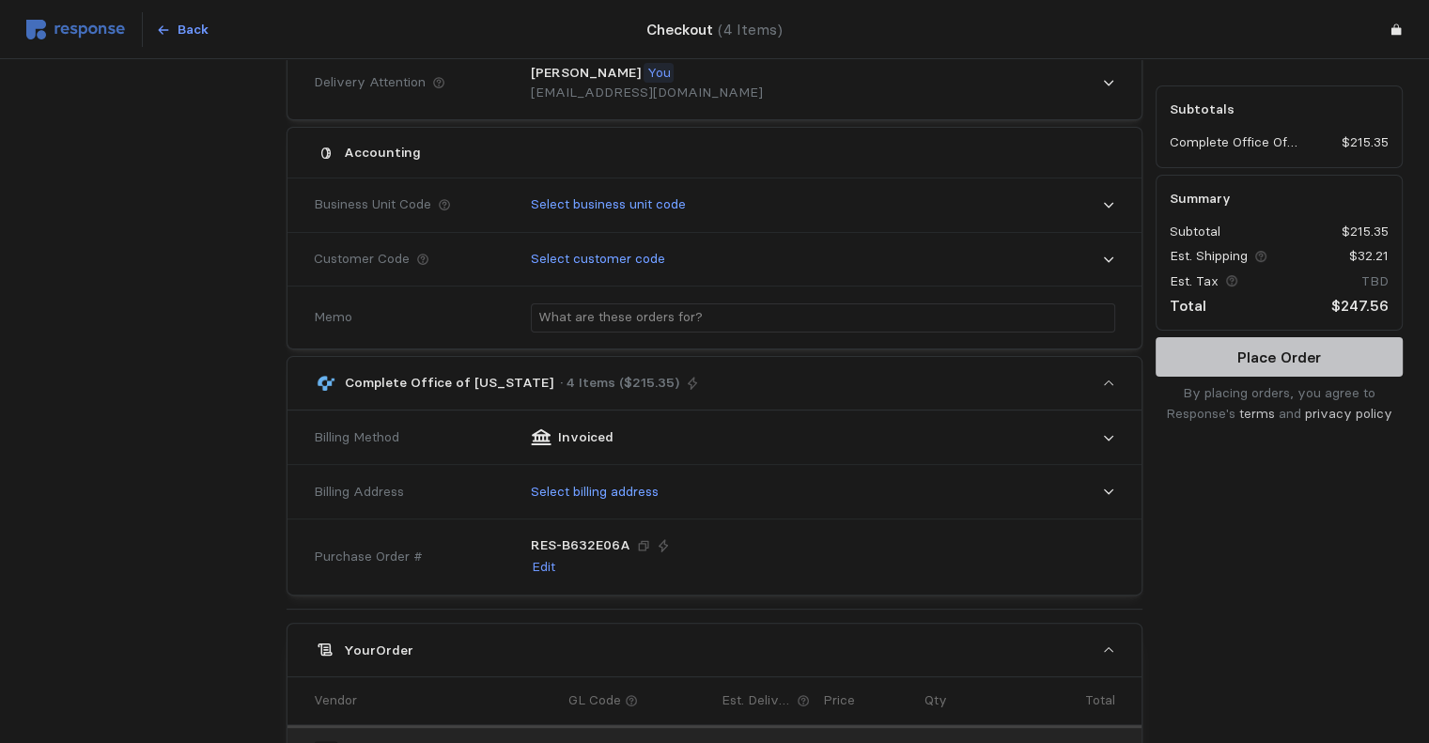
scroll to position [362, 0]
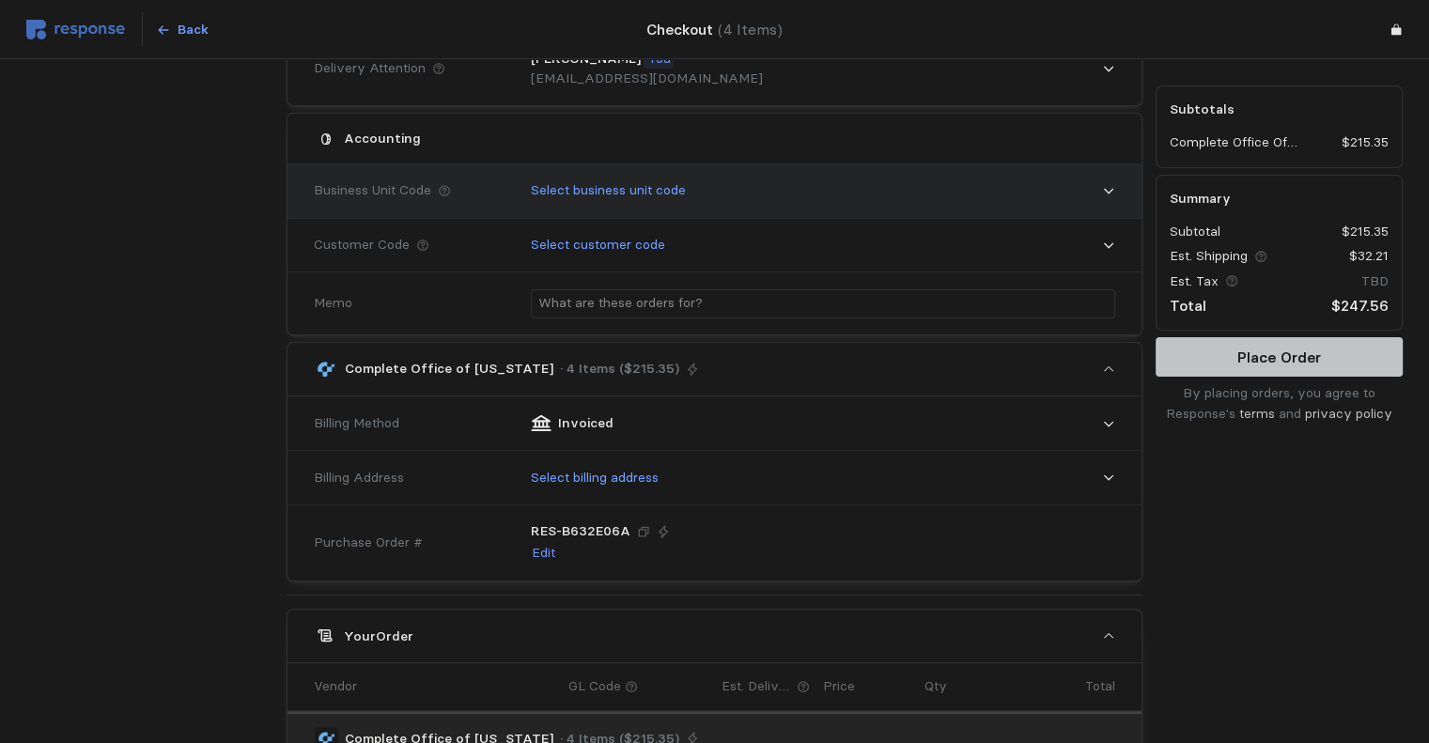
click at [1087, 193] on icon at bounding box center [1108, 190] width 13 height 13
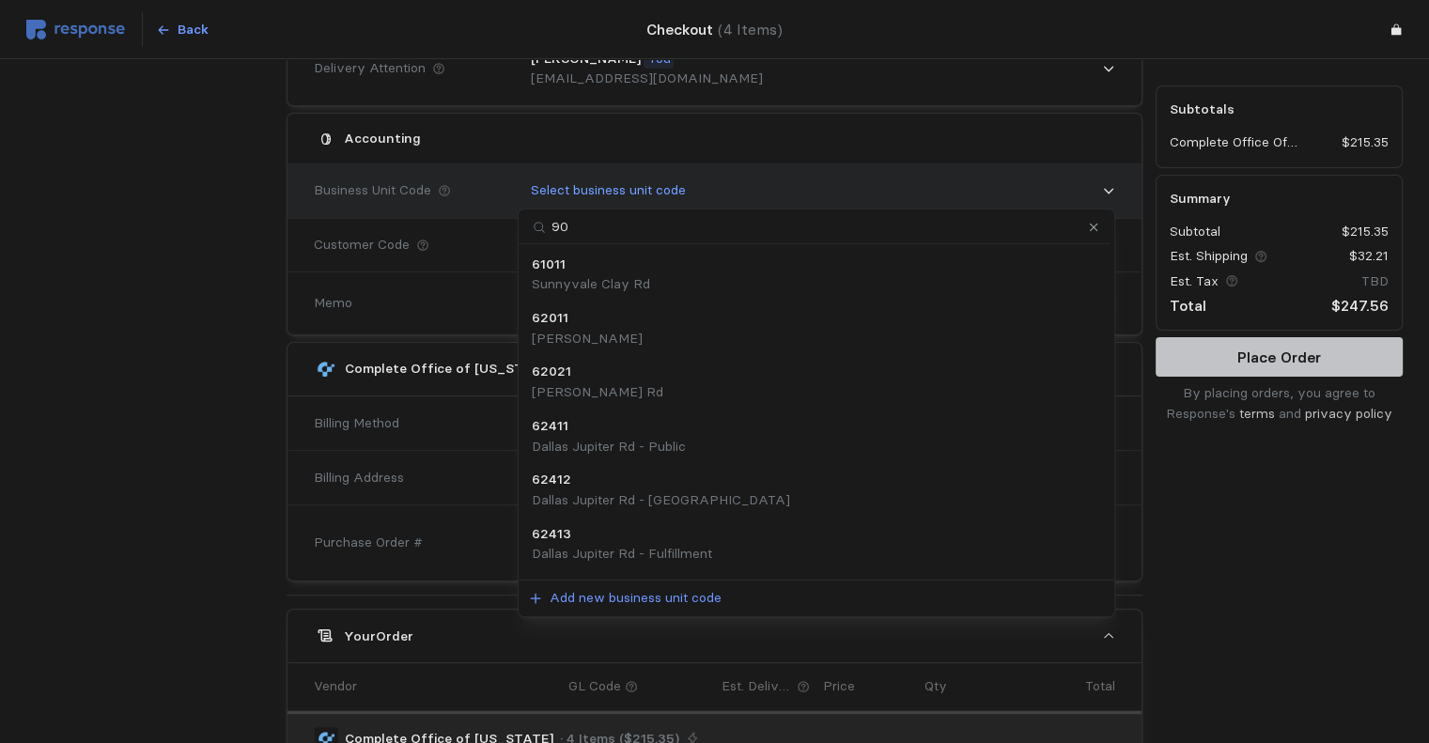
type input "900"
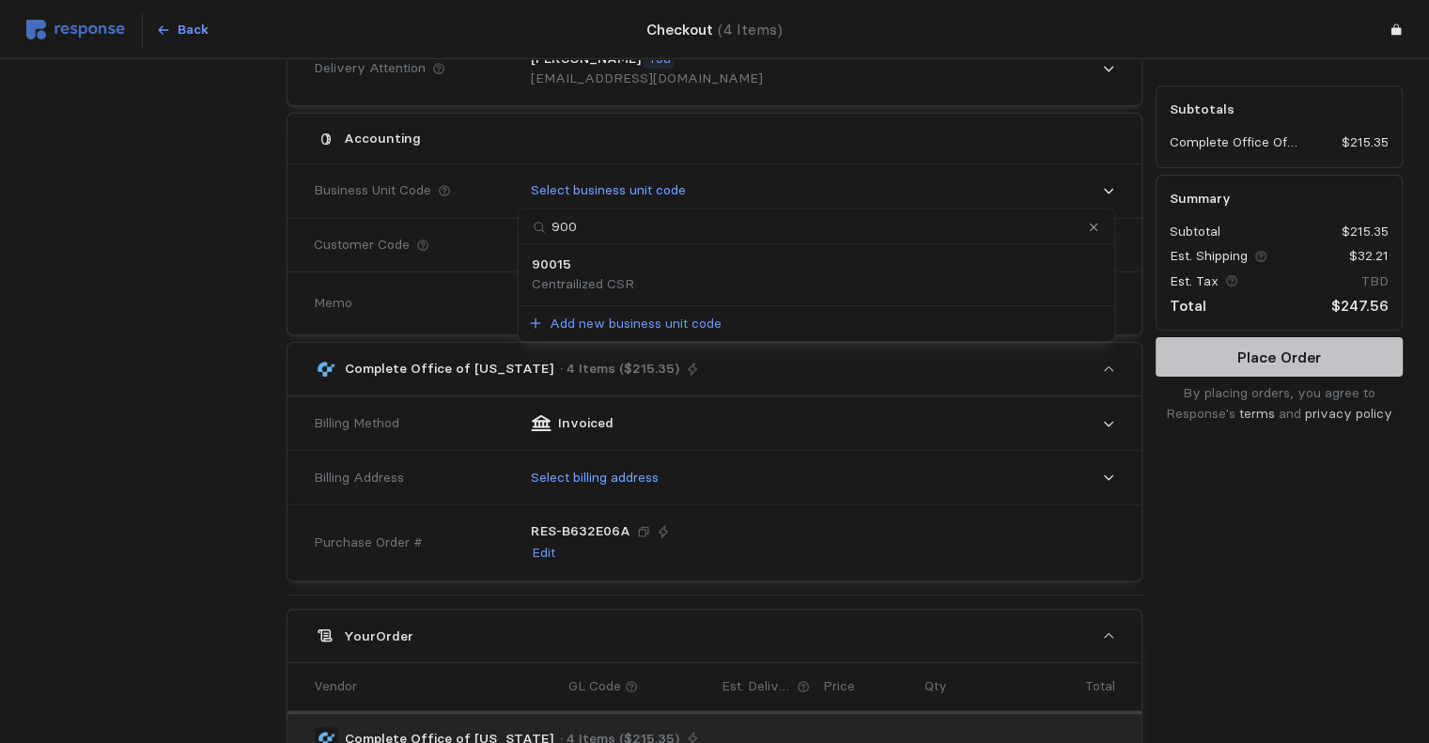
click at [630, 274] on p "Centrailized CSR" at bounding box center [583, 284] width 102 height 21
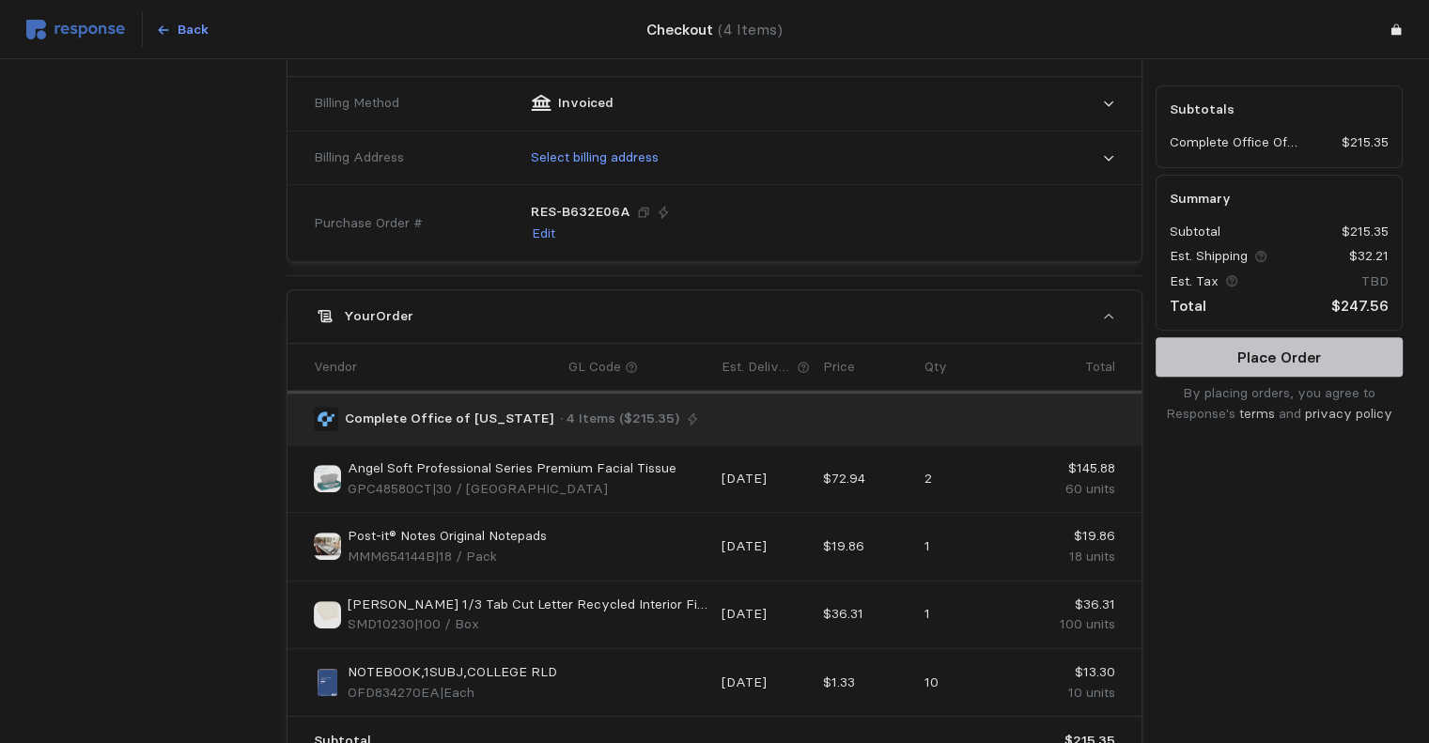
scroll to position [721, 0]
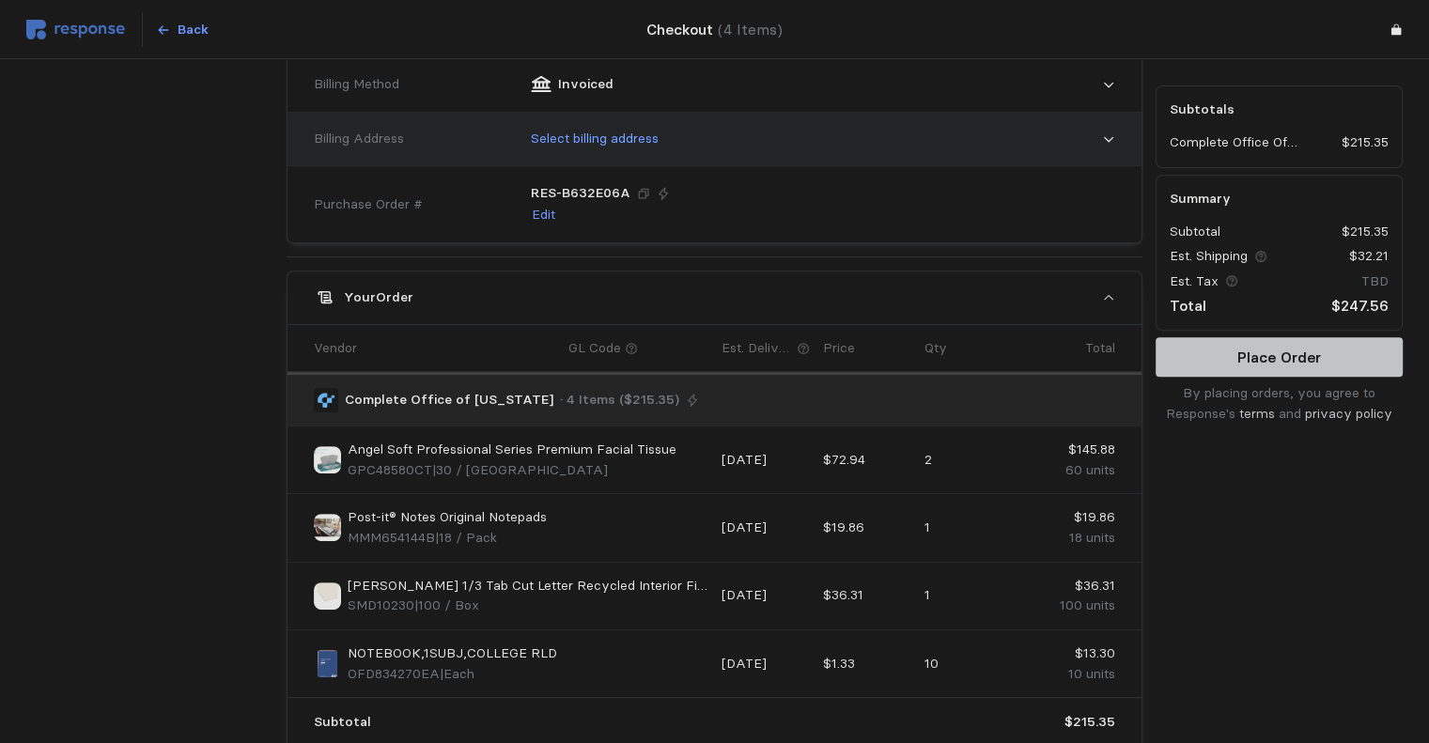
click at [786, 134] on div "Select billing address" at bounding box center [817, 139] width 598 height 47
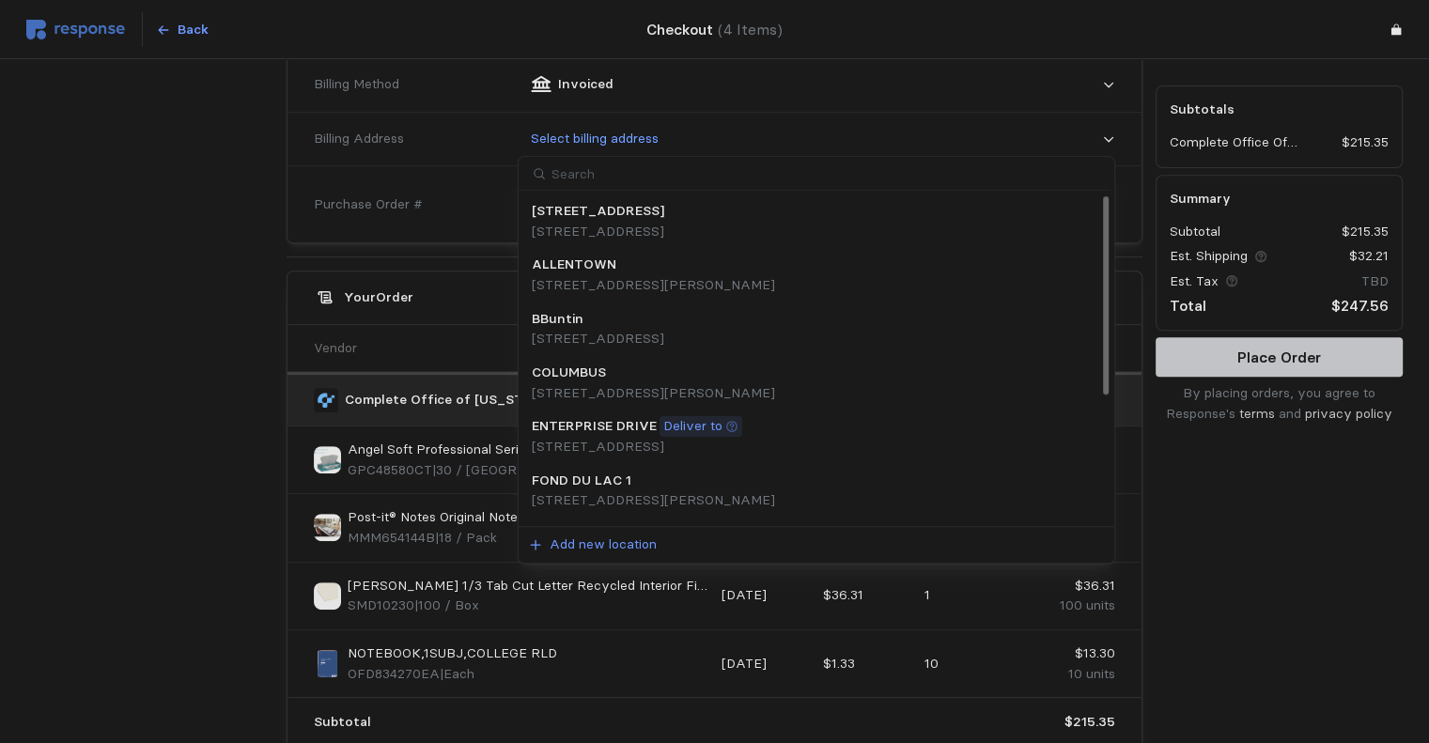
click at [664, 225] on p "[STREET_ADDRESS]" at bounding box center [598, 232] width 132 height 21
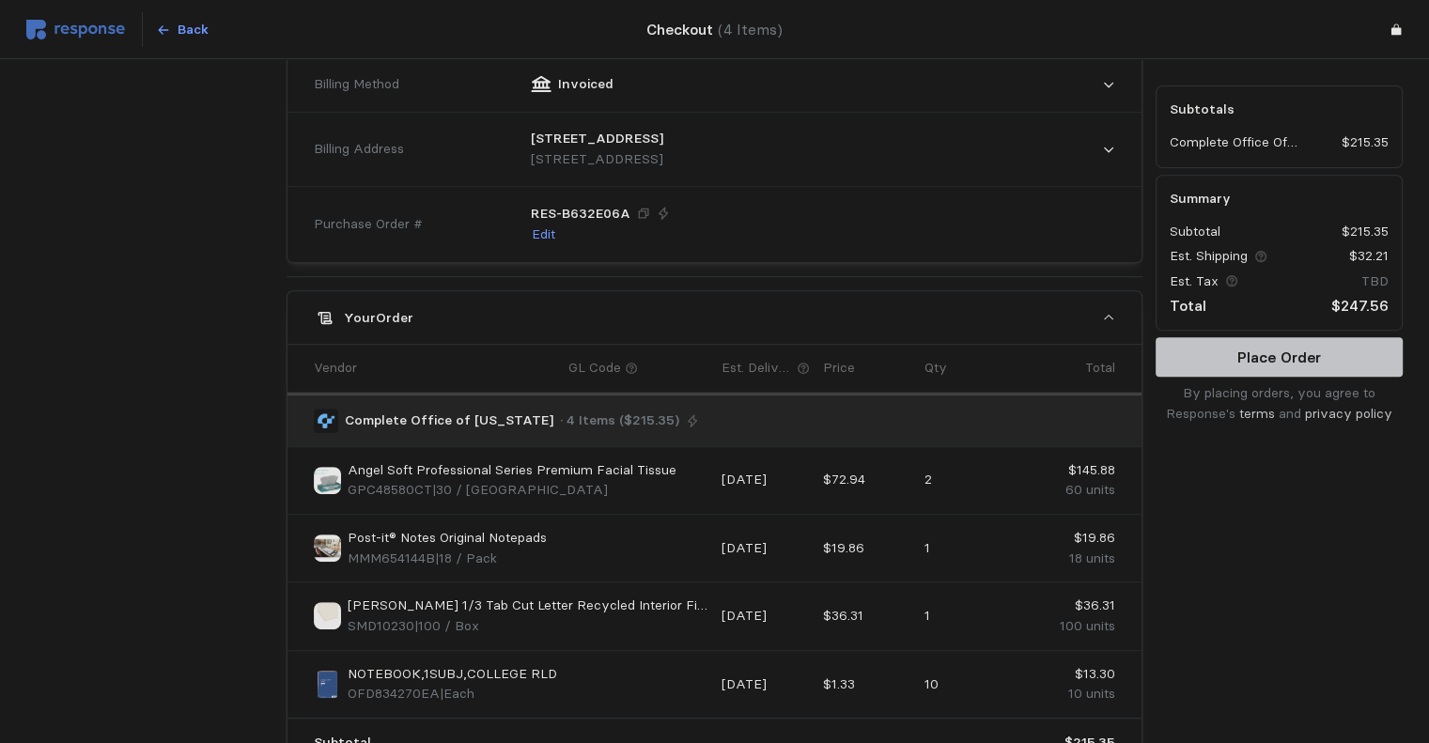
click at [135, 496] on div at bounding box center [150, 191] width 260 height 1455
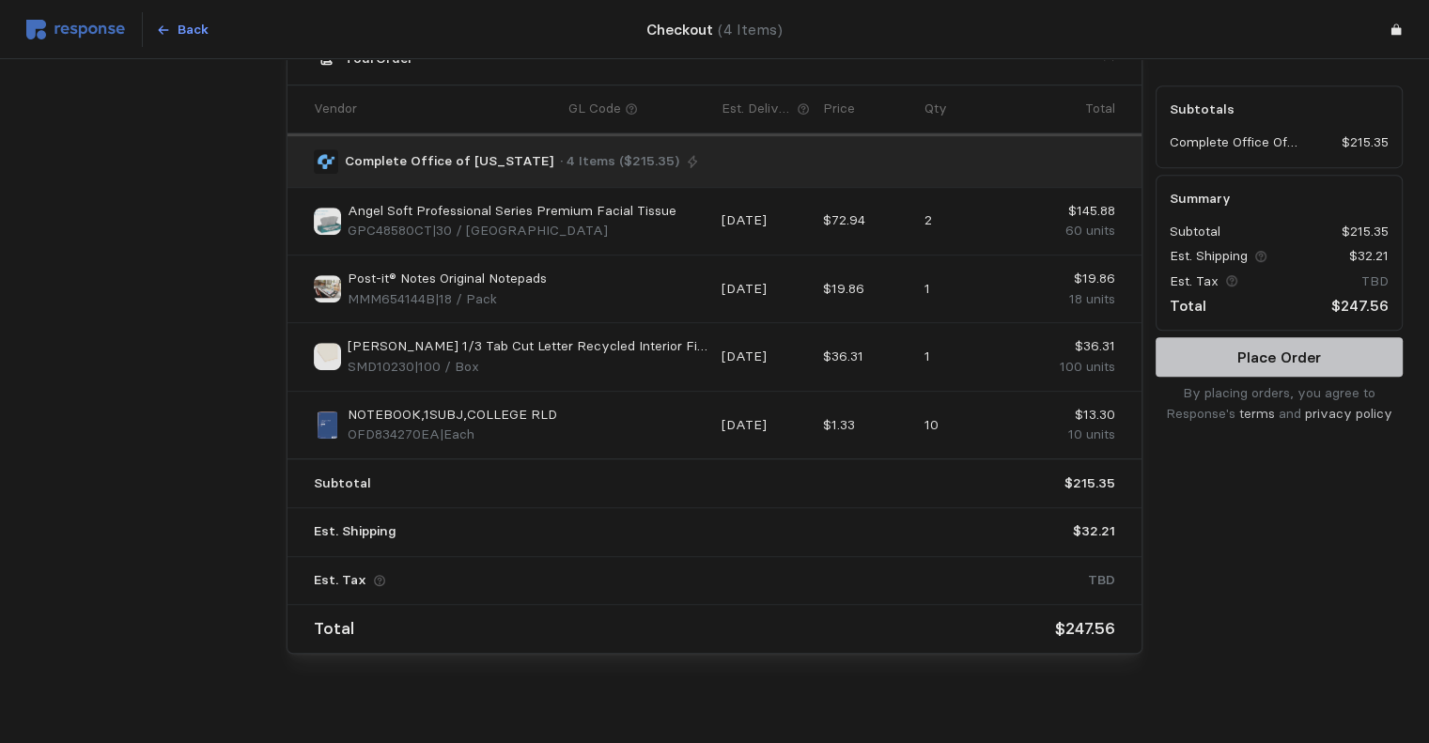
scroll to position [988, 0]
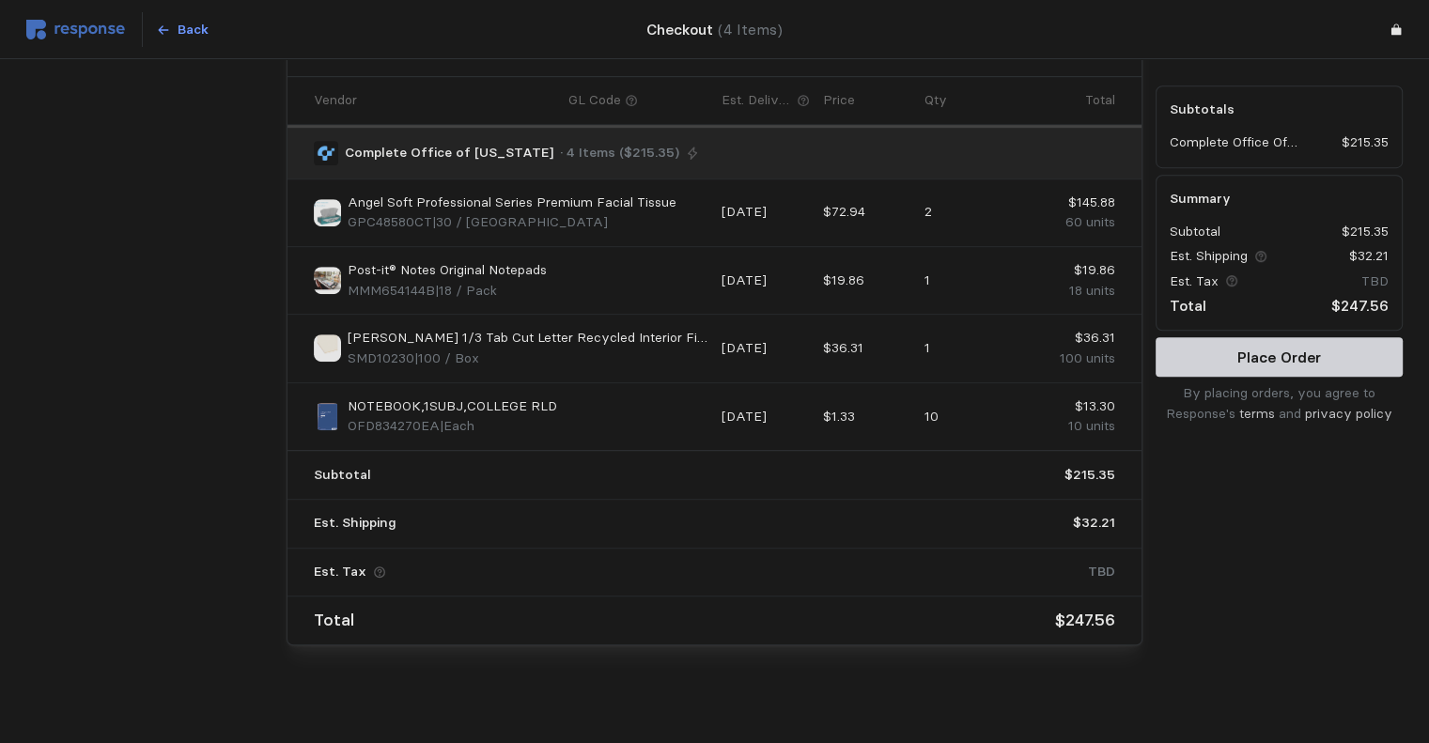
click at [1087, 357] on p "Place Order" at bounding box center [1279, 357] width 84 height 23
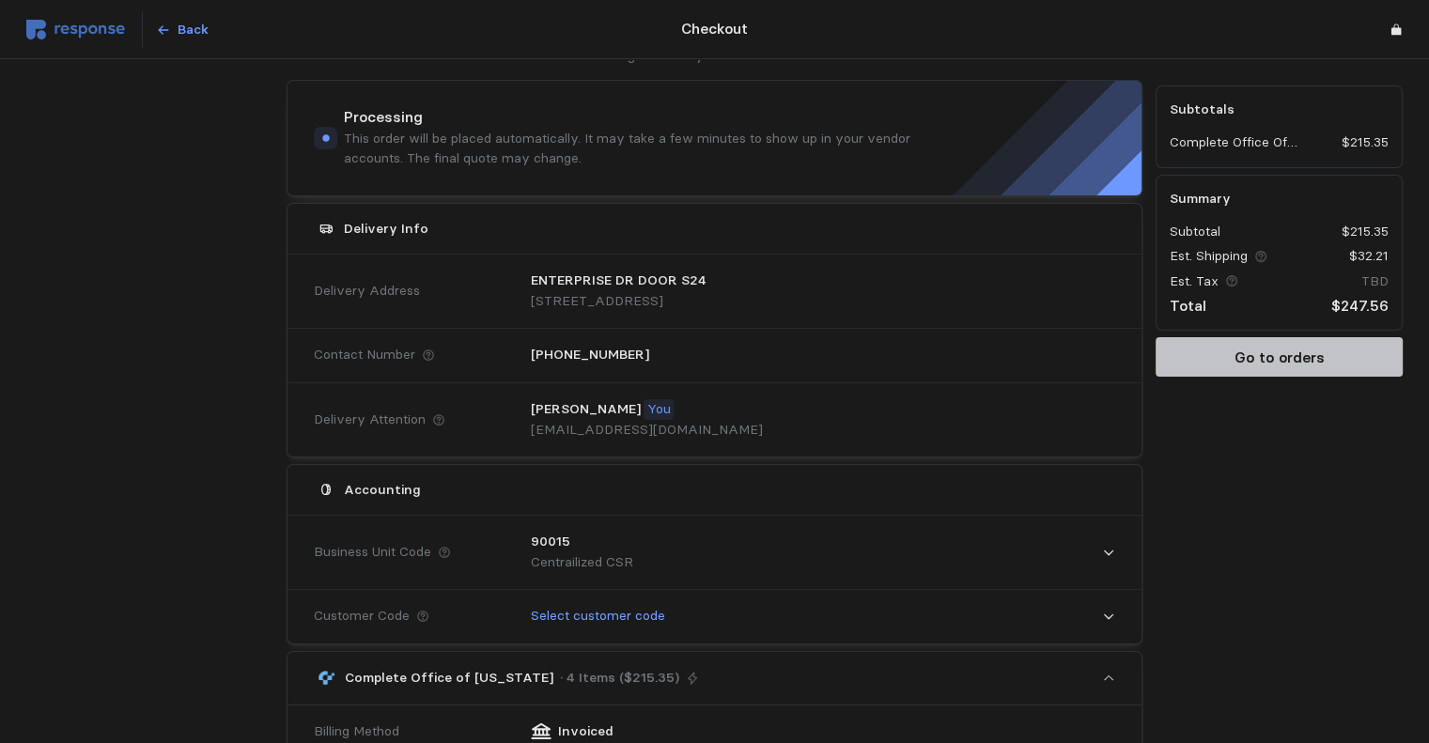
scroll to position [0, 0]
